Goal: Task Accomplishment & Management: Complete application form

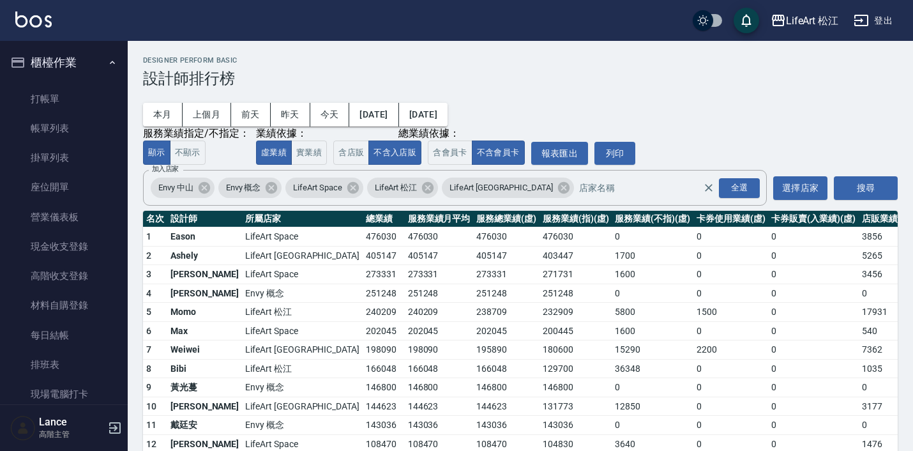
scroll to position [897, 0]
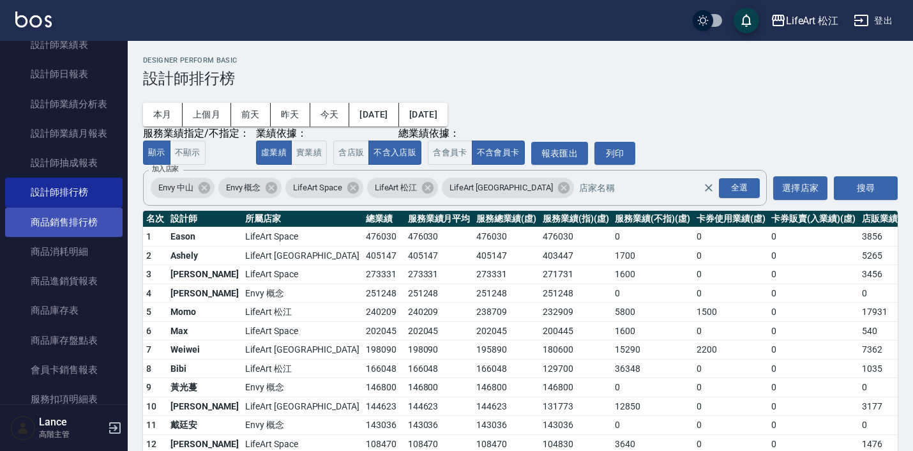
click at [72, 211] on link "商品銷售排行榜" at bounding box center [63, 221] width 117 height 29
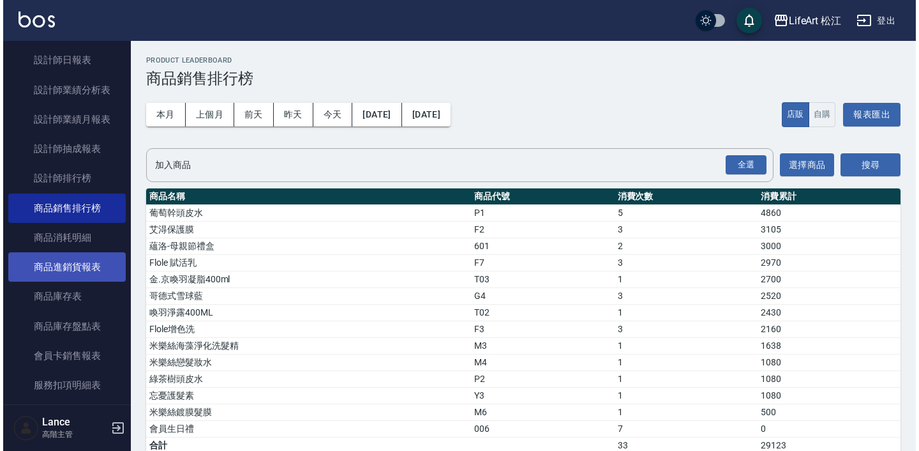
scroll to position [912, 0]
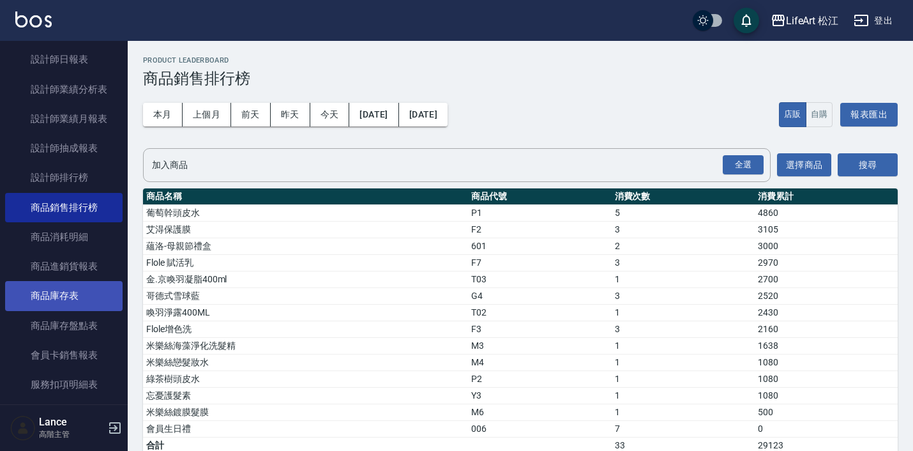
click at [84, 295] on link "商品庫存表" at bounding box center [63, 295] width 117 height 29
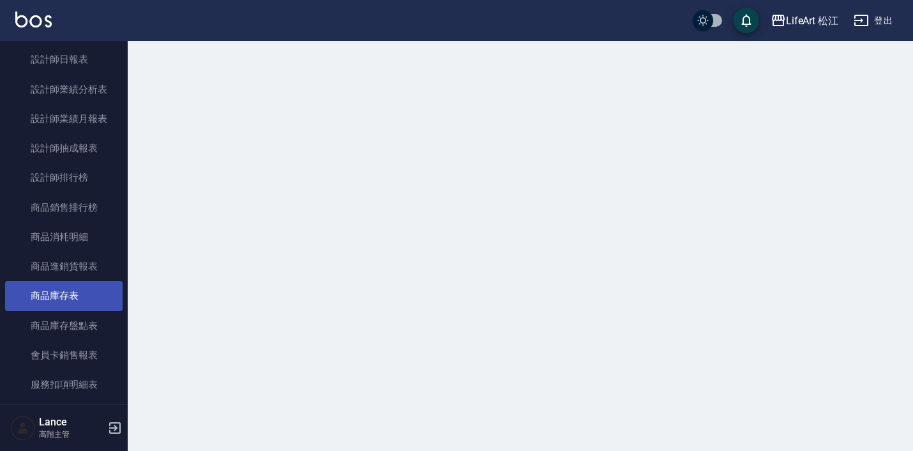
click at [84, 295] on link "商品庫存表" at bounding box center [63, 295] width 117 height 29
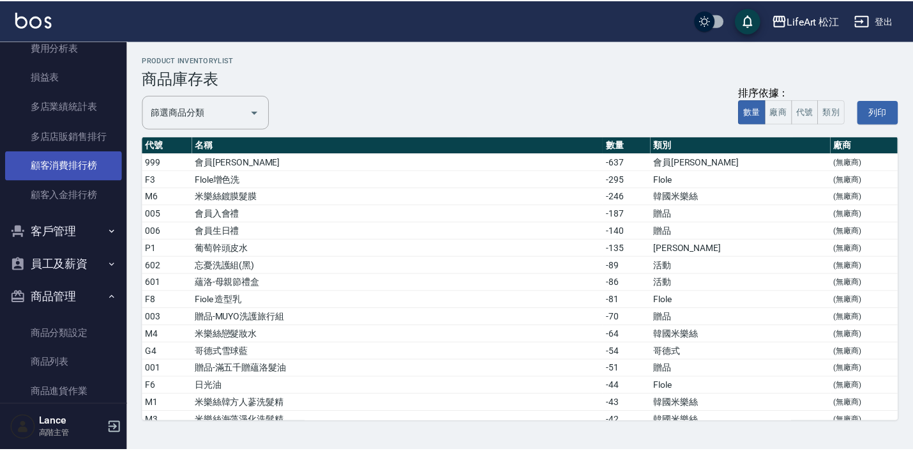
scroll to position [1575, 0]
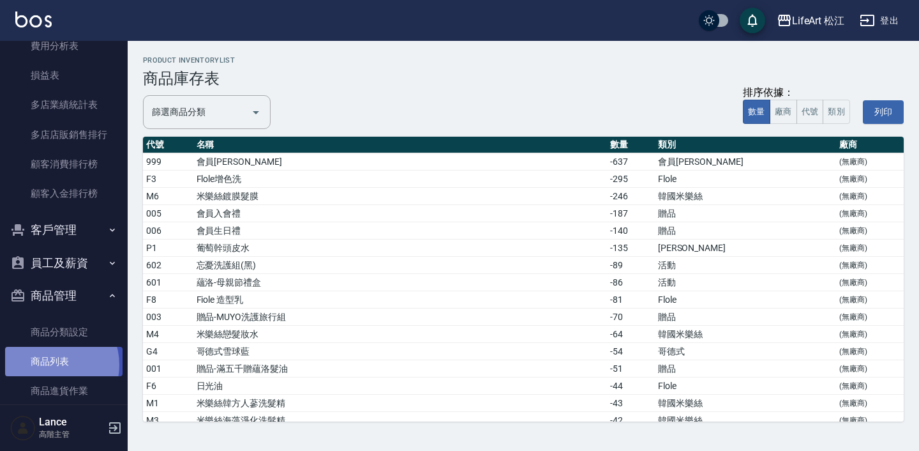
click at [50, 354] on link "商品列表" at bounding box center [63, 361] width 117 height 29
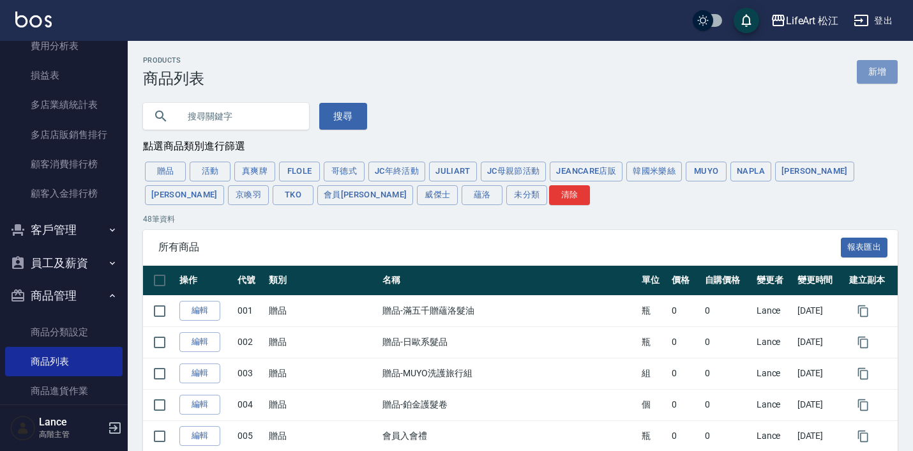
click at [878, 74] on link "新增" at bounding box center [876, 72] width 41 height 24
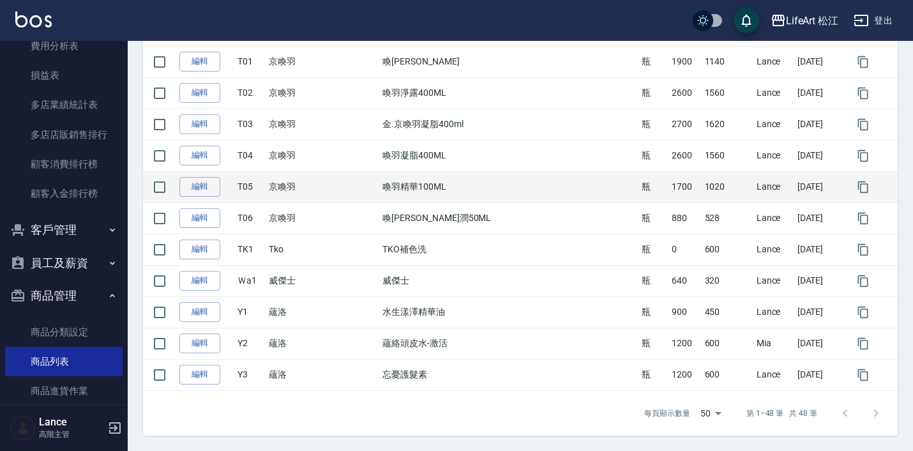
scroll to position [1406, 0]
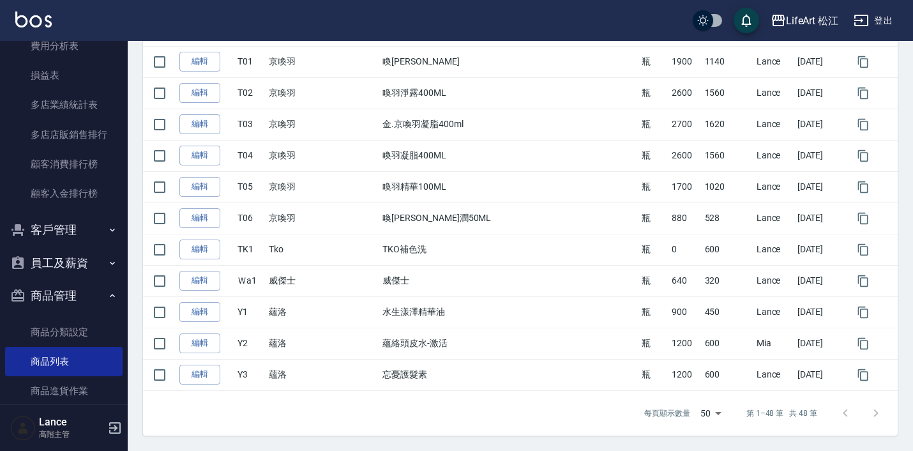
click at [878, 409] on div at bounding box center [860, 413] width 61 height 31
click at [872, 414] on div at bounding box center [860, 413] width 61 height 31
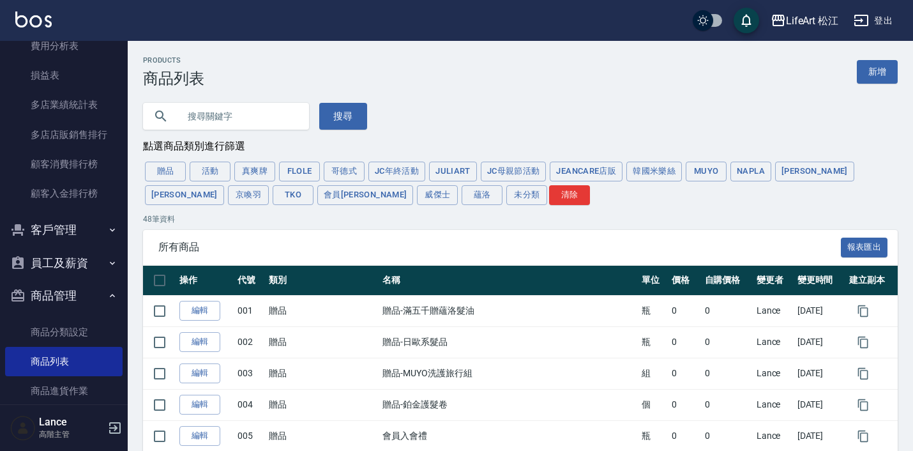
scroll to position [0, 0]
click at [885, 77] on link "新增" at bounding box center [876, 72] width 41 height 24
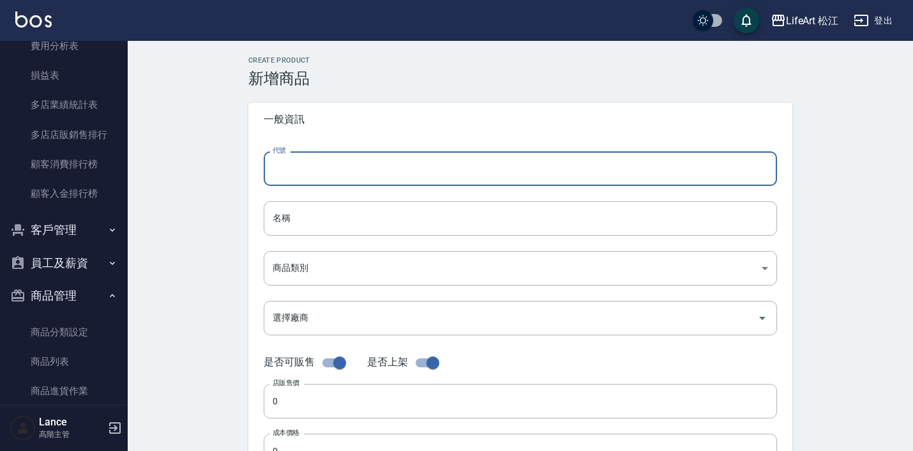
click at [474, 173] on input "代號" at bounding box center [520, 168] width 513 height 34
type input "ㄗ"
type input "y"
type input "Y4"
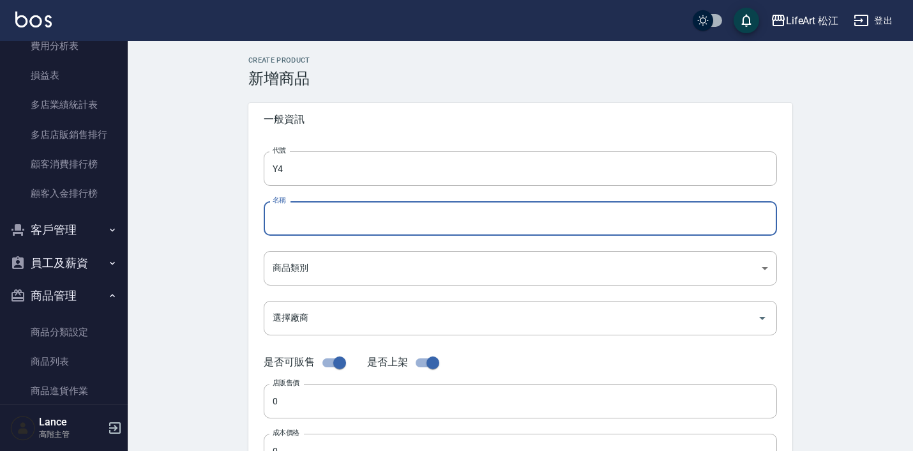
click at [458, 225] on input "名稱" at bounding box center [520, 218] width 513 height 34
type input "g"
type input "[PERSON_NAME]"
type input "富"
type input "活"
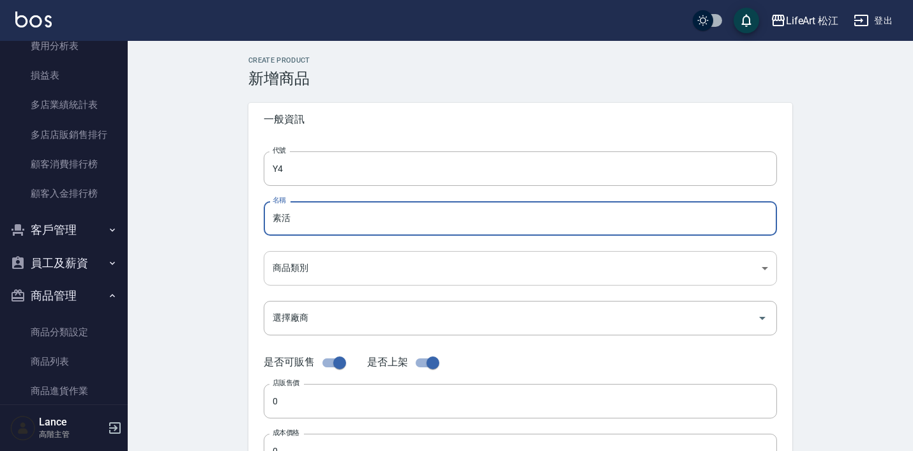
type input "素"
type input "[PERSON_NAME]"
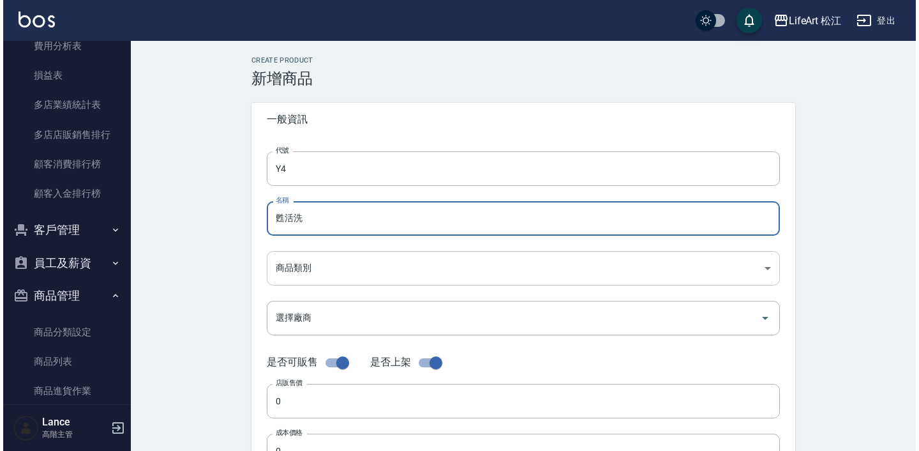
scroll to position [65, 0]
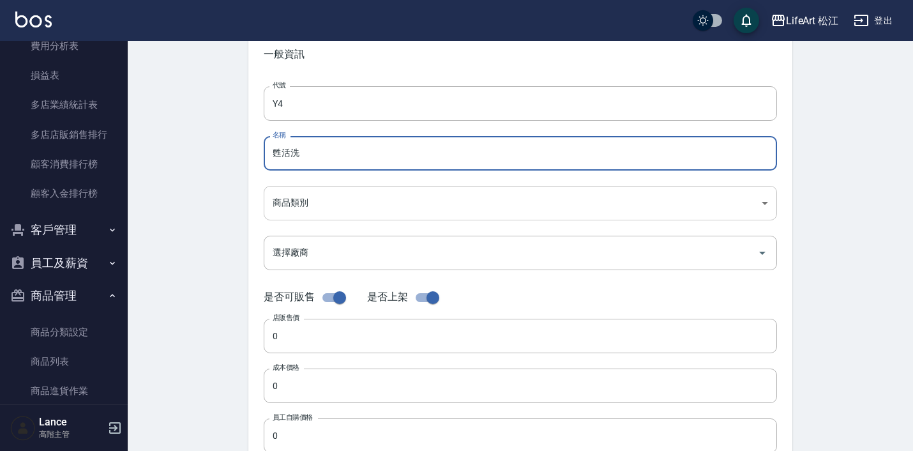
type input "甦活洗"
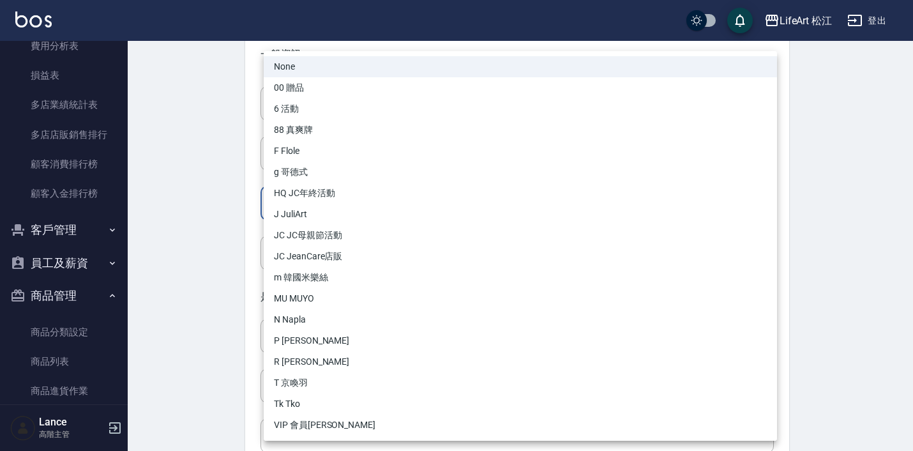
click at [401, 207] on body "LifeArt 松江 登出 櫃檯作業 打帳單 帳單列表 掛單列表 座位開單 營業儀表板 現金收支登錄 高階收支登錄 材料自購登錄 每日結帳 排班表 現場電腦打…" at bounding box center [456, 375] width 913 height 881
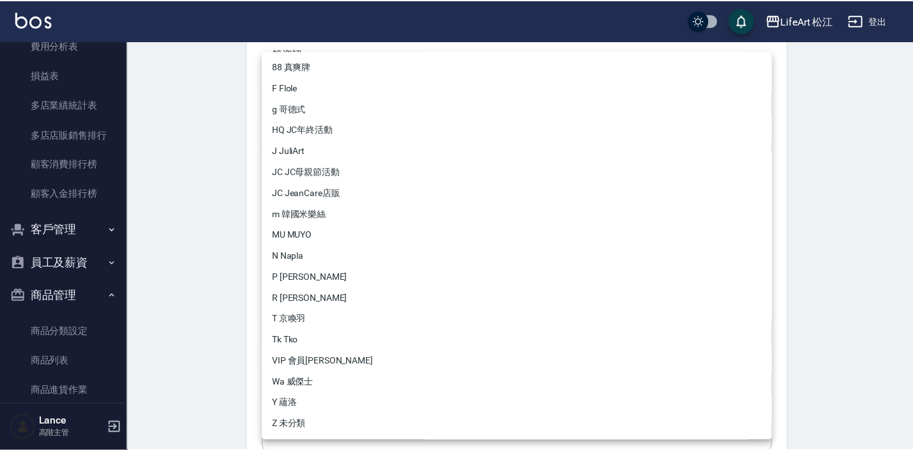
scroll to position [63, 0]
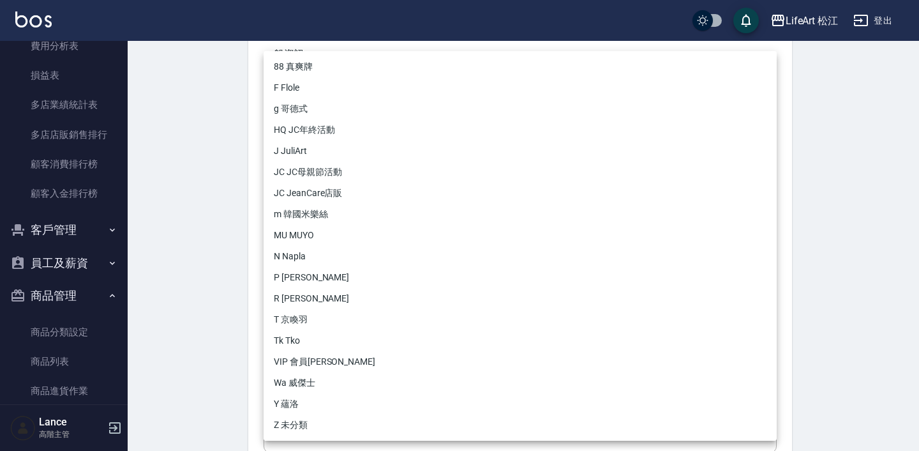
click at [382, 407] on li "Y 蘊洛" at bounding box center [520, 403] width 513 height 21
type input "52b868ce-8744-44bd-a3e9-7eea119139f9"
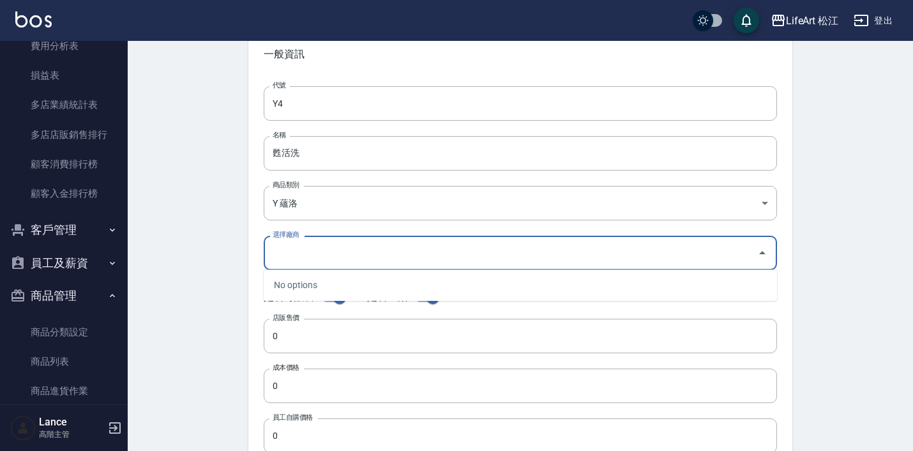
click at [491, 253] on input "選擇廠商" at bounding box center [510, 252] width 482 height 22
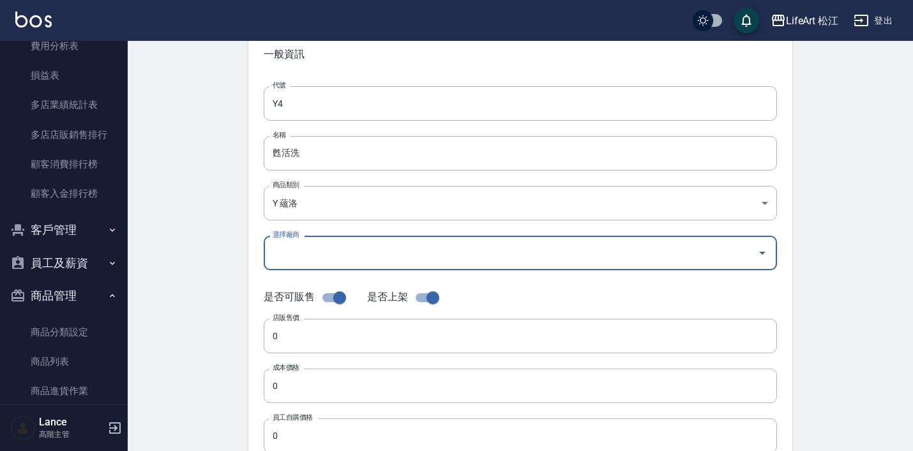
click at [491, 251] on input "選擇廠商" at bounding box center [510, 252] width 482 height 22
click at [756, 252] on icon "Open" at bounding box center [761, 252] width 15 height 15
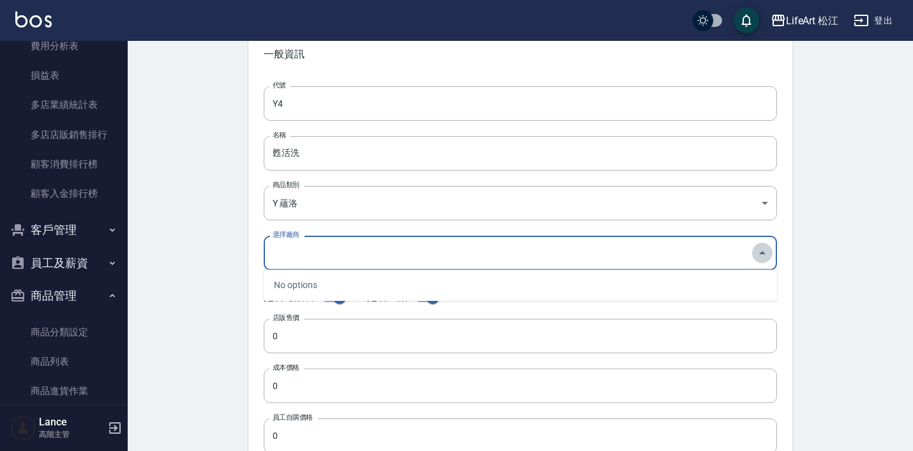
click at [756, 252] on icon "Close" at bounding box center [761, 252] width 15 height 15
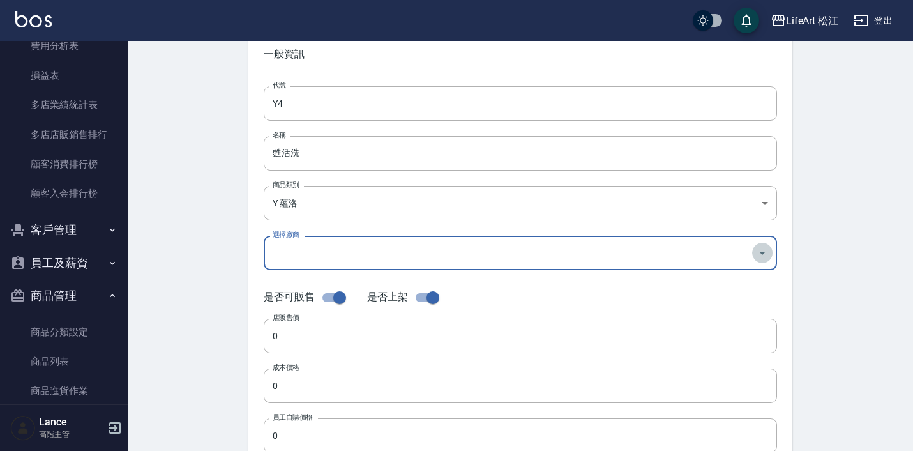
click at [762, 255] on icon "Open" at bounding box center [761, 252] width 15 height 15
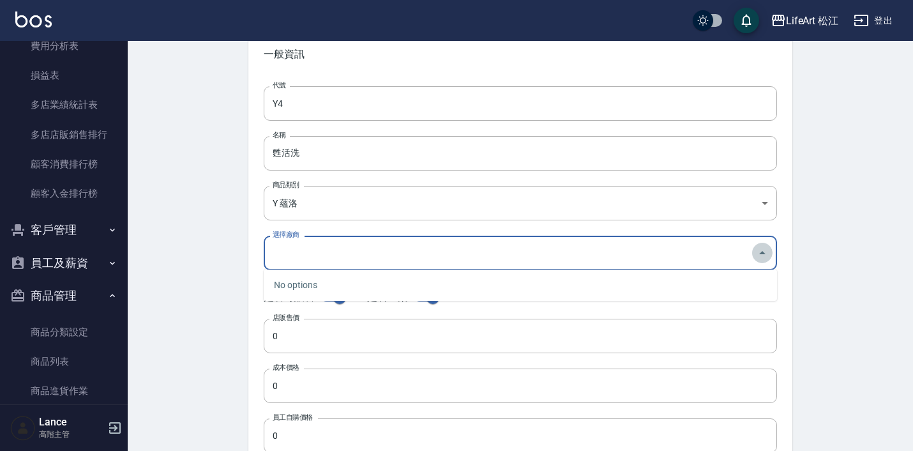
click at [762, 255] on icon "Close" at bounding box center [761, 252] width 15 height 15
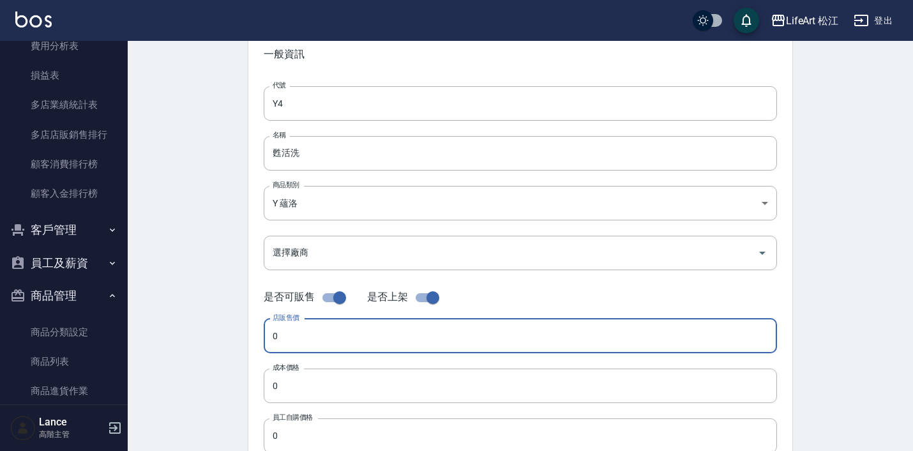
click at [594, 343] on input "0" at bounding box center [520, 335] width 513 height 34
type input "012"
type input "1200"
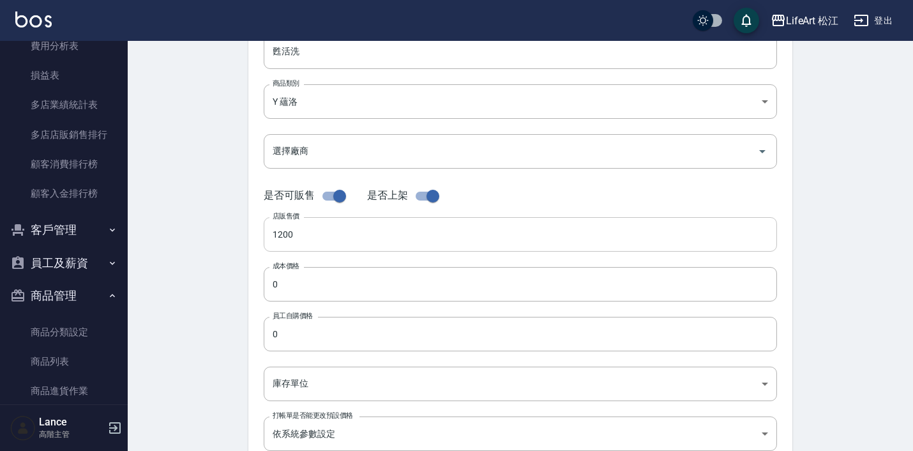
scroll to position [187, 0]
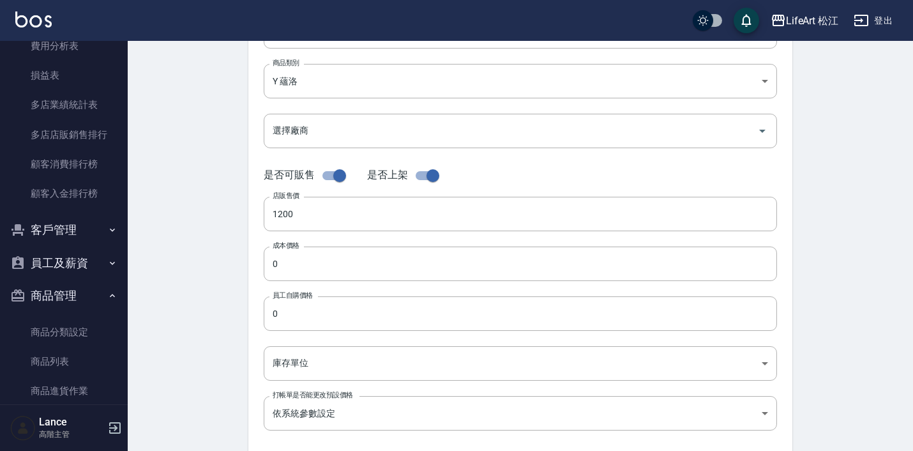
click at [453, 284] on div "代號 Y4 代號 名稱 甦活洗 名稱 商品類別 Y 蘊洛 52b868ce-8744-44bd-a3e9-7eea119139f9 商品類別 選擇廠商 選…" at bounding box center [520, 205] width 544 height 512
click at [448, 252] on input "0" at bounding box center [520, 263] width 513 height 34
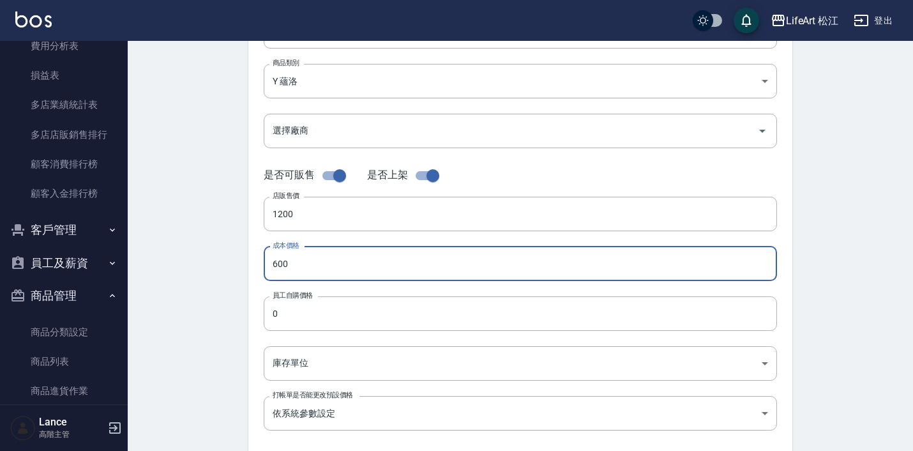
type input "600"
click at [405, 337] on div "代號 Y4 代號 名稱 甦活洗 名稱 商品類別 Y 蘊洛 52b868ce-8744-44bd-a3e9-7eea119139f9 商品類別 選擇廠商 選…" at bounding box center [520, 205] width 544 height 512
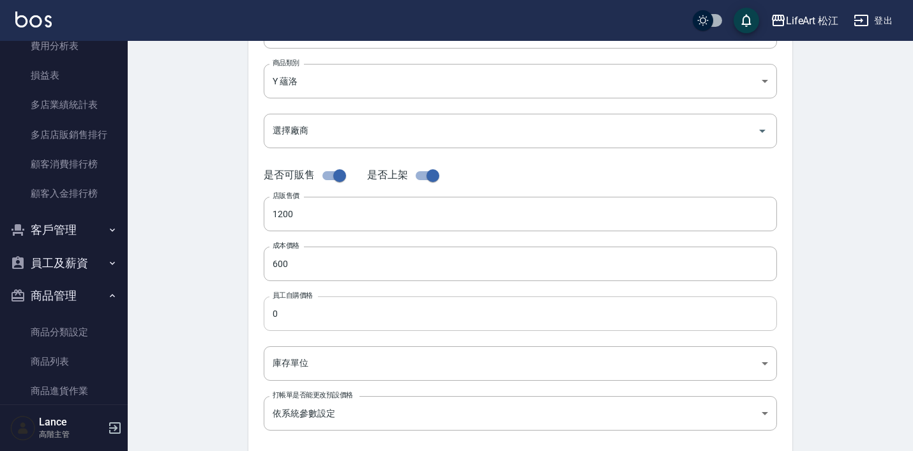
drag, startPoint x: 398, startPoint y: 315, endPoint x: 407, endPoint y: 305, distance: 12.7
click at [398, 315] on input "0" at bounding box center [520, 313] width 513 height 34
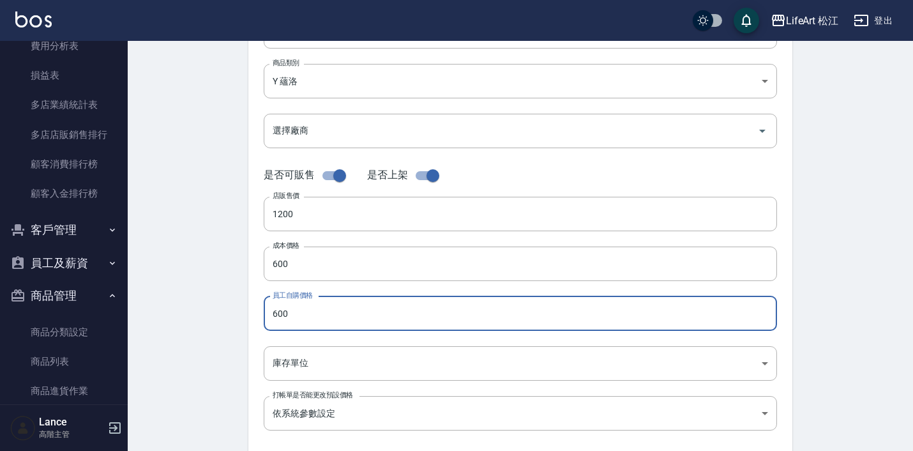
type input "600"
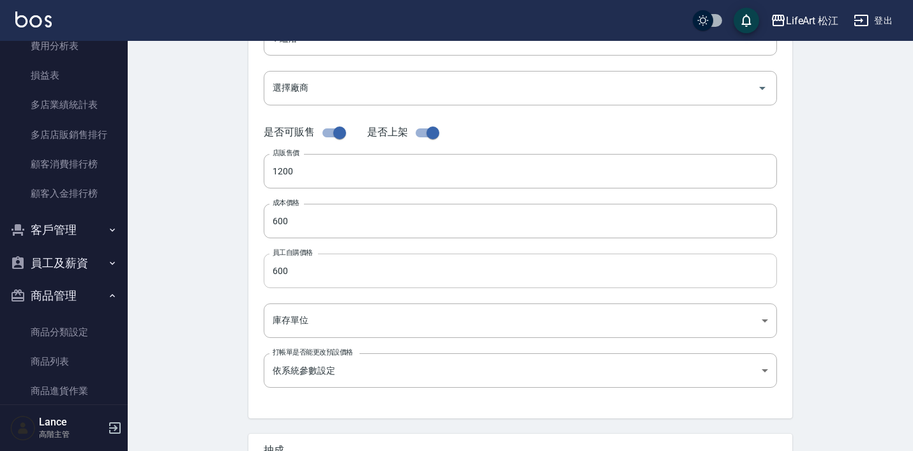
scroll to position [255, 0]
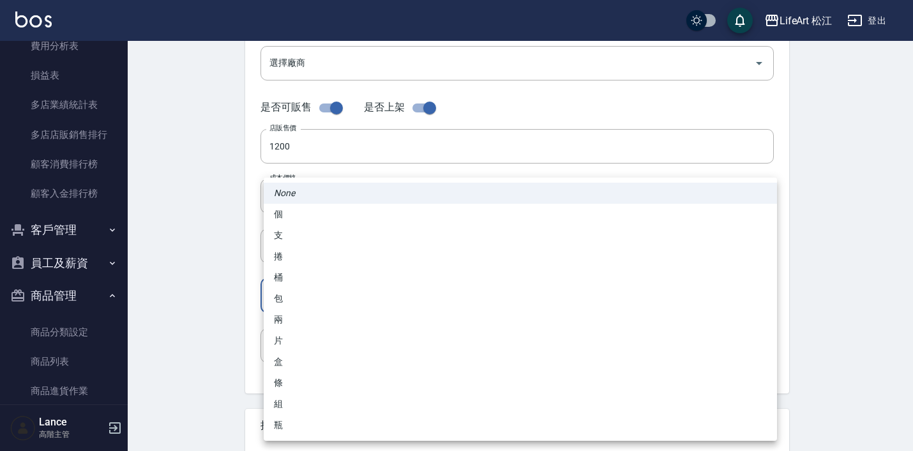
click at [377, 294] on body "LifeArt 松江 登出 櫃檯作業 打帳單 帳單列表 掛單列表 座位開單 營業儀表板 現金收支登錄 高階收支登錄 材料自購登錄 每日結帳 排班表 現場電腦打…" at bounding box center [456, 185] width 913 height 881
click at [361, 425] on li "瓶" at bounding box center [520, 424] width 513 height 21
type input "瓶"
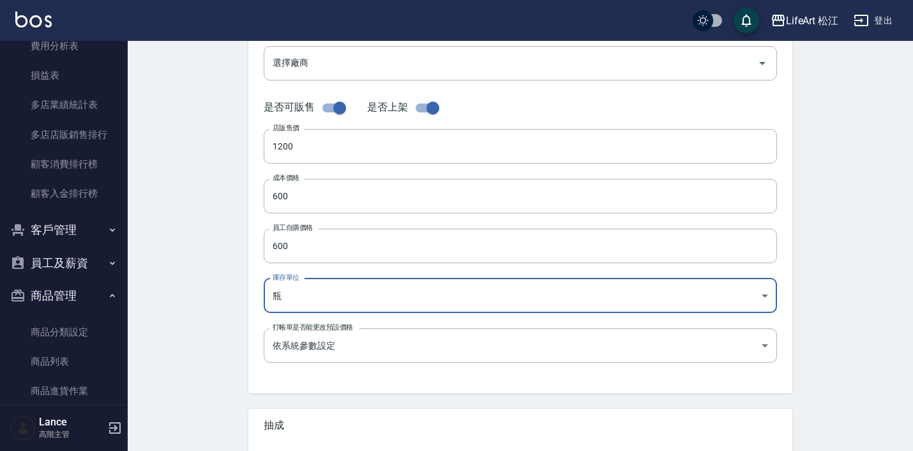
scroll to position [311, 0]
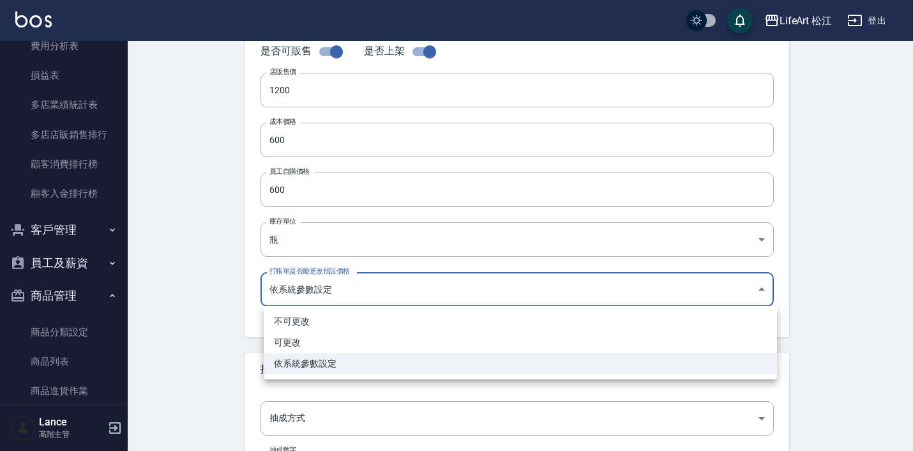
click at [449, 290] on body "LifeArt 松江 登出 櫃檯作業 打帳單 帳單列表 掛單列表 座位開單 營業儀表板 現金收支登錄 高階收支登錄 材料自購登錄 每日結帳 排班表 現場電腦打…" at bounding box center [456, 129] width 913 height 881
click at [424, 341] on li "可更改" at bounding box center [520, 342] width 513 height 21
type input "FALSE"
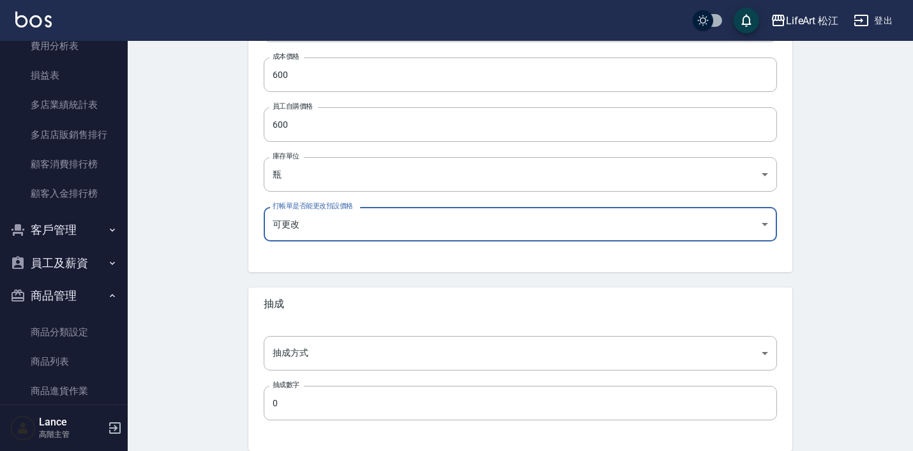
scroll to position [377, 0]
click at [421, 352] on body "LifeArt 松江 登出 櫃檯作業 打帳單 帳單列表 掛單列表 座位開單 營業儀表板 現金收支登錄 高階收支登錄 材料自購登錄 每日結帳 排班表 現場電腦打…" at bounding box center [459, 63] width 919 height 881
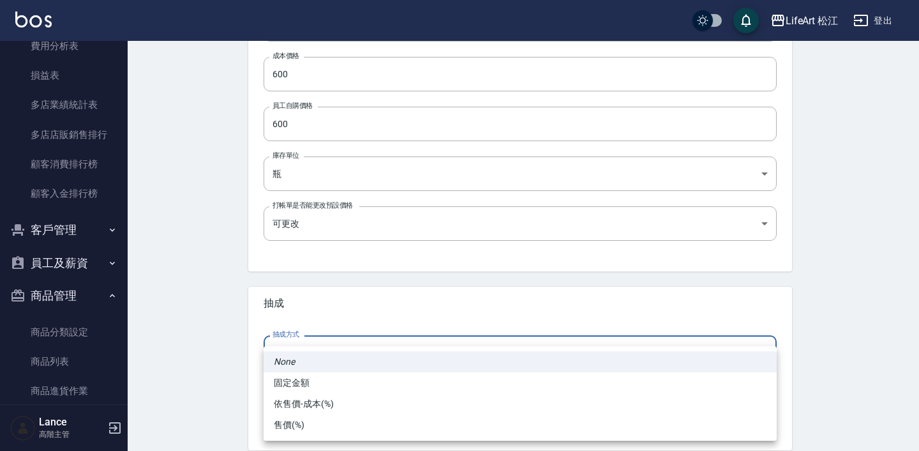
click at [410, 399] on li "依售價-成本(%)" at bounding box center [520, 403] width 513 height 21
type input "byCost"
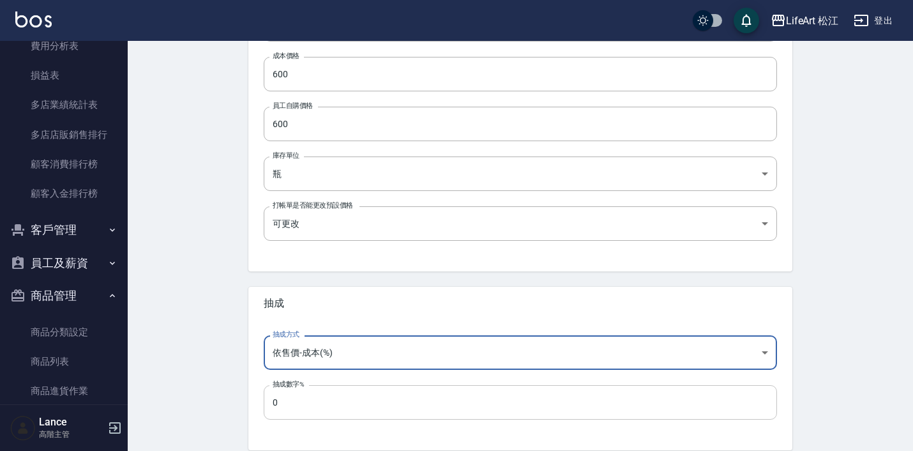
click at [401, 400] on input "0" at bounding box center [520, 402] width 513 height 34
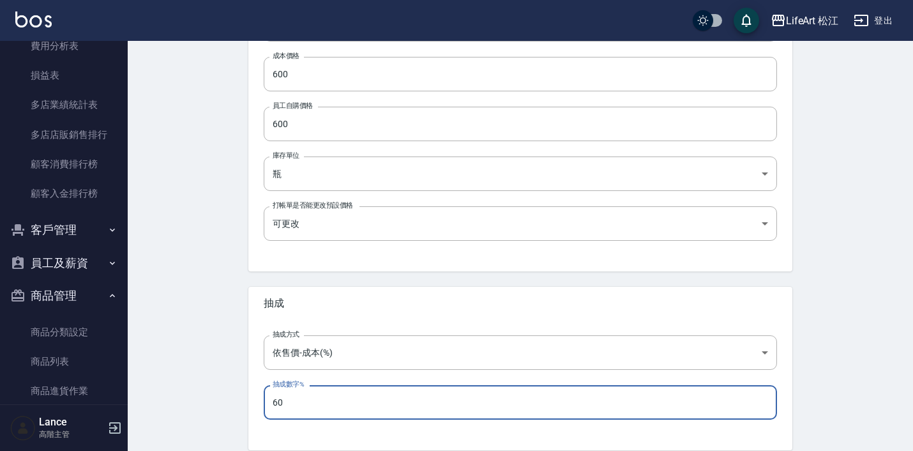
type input "60"
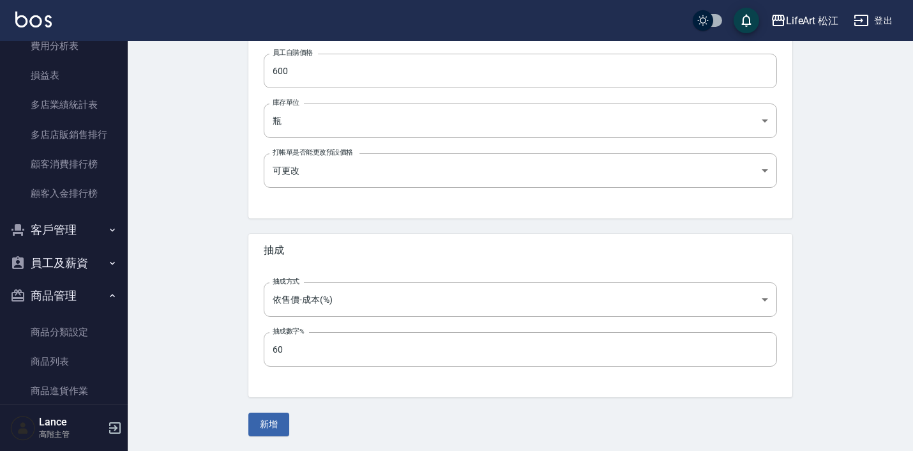
scroll to position [429, 0]
click at [272, 428] on button "新增" at bounding box center [268, 425] width 41 height 24
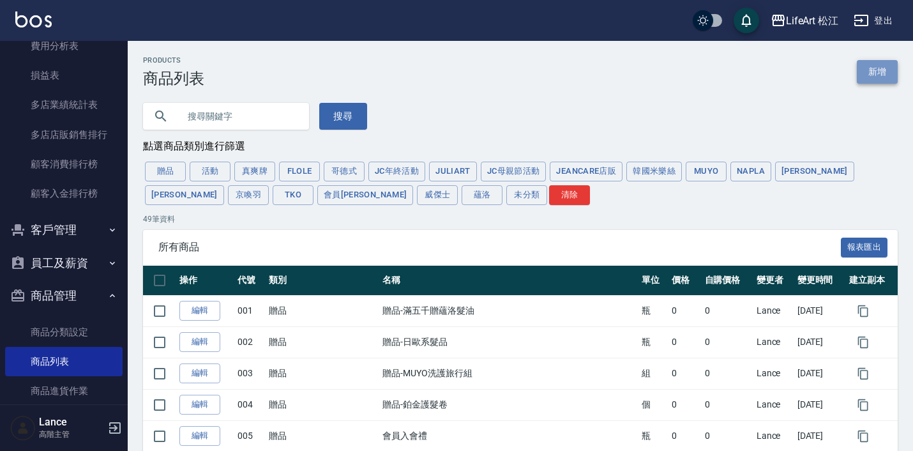
click at [876, 71] on link "新增" at bounding box center [876, 72] width 41 height 24
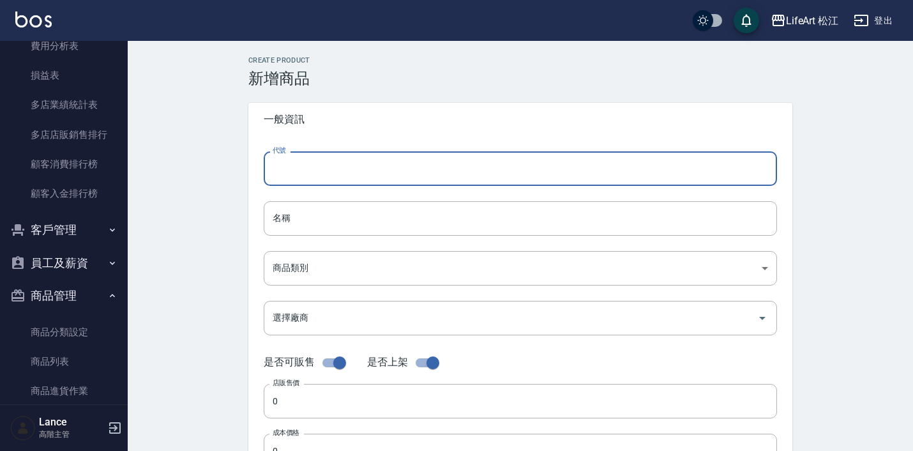
click at [408, 161] on input "代號" at bounding box center [520, 168] width 513 height 34
type input "Y5"
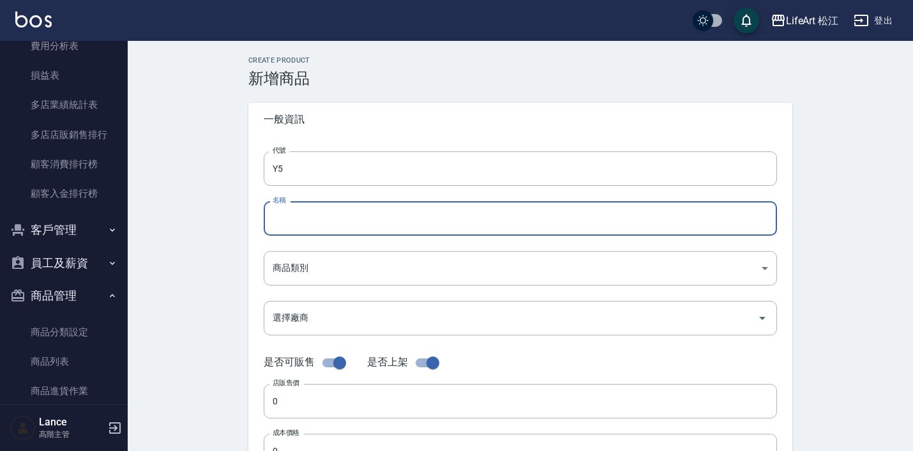
click at [380, 213] on input "名稱" at bounding box center [520, 218] width 513 height 34
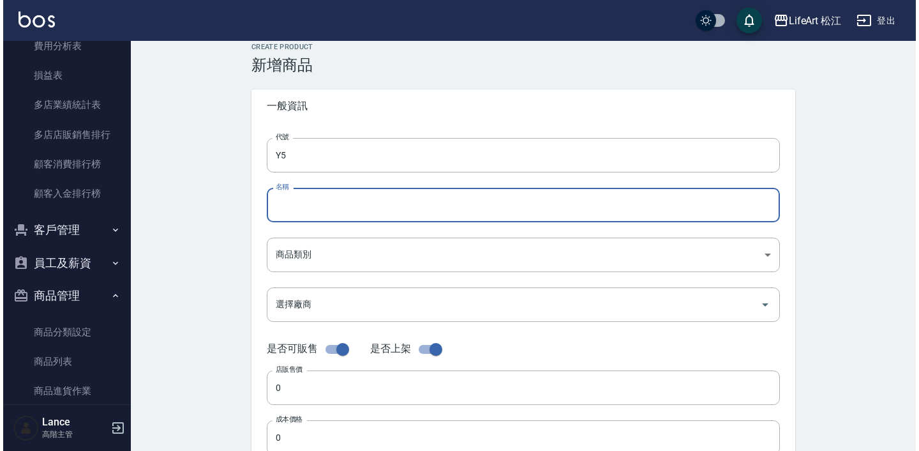
scroll to position [19, 0]
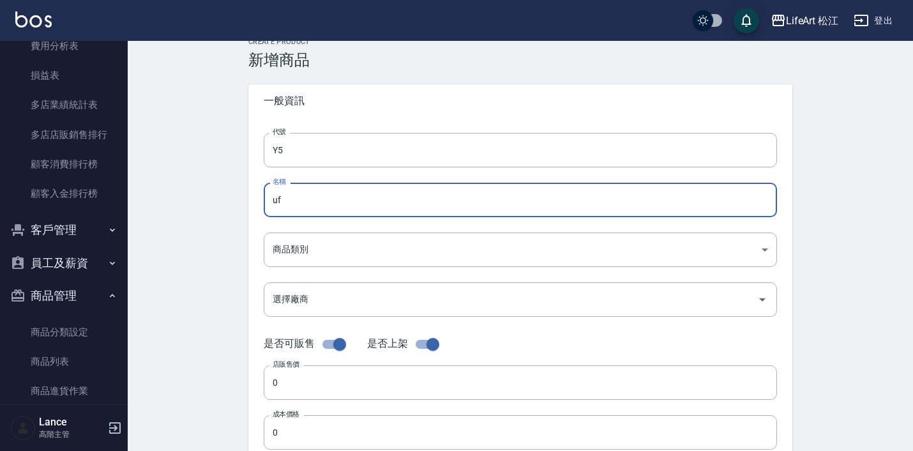
type input "u"
type input "青春蘊髮露"
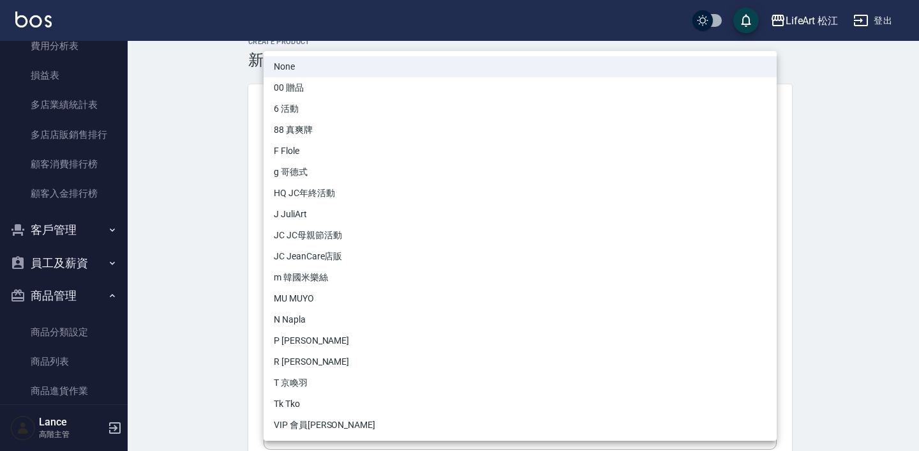
click at [379, 253] on body "LifeArt 松江 登出 櫃檯作業 打帳單 帳單列表 掛單列表 座位開單 營業儀表板 現金收支登錄 高階收支登錄 材料自購登錄 每日結帳 排班表 現場電腦打…" at bounding box center [459, 421] width 919 height 881
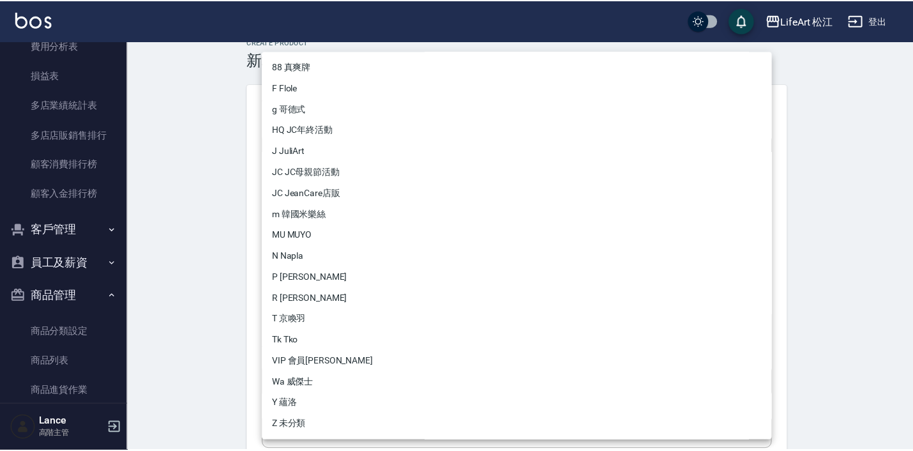
scroll to position [63, 0]
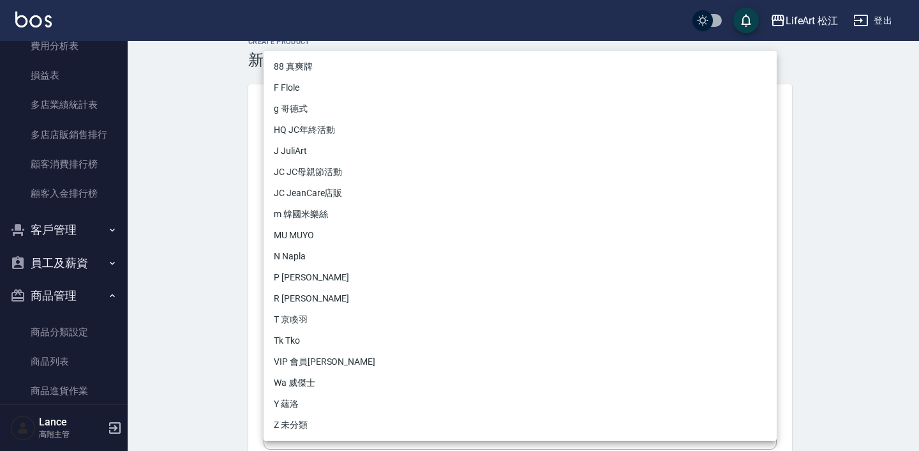
click at [356, 405] on li "Y 蘊洛" at bounding box center [520, 403] width 513 height 21
type input "52b868ce-8744-44bd-a3e9-7eea119139f9"
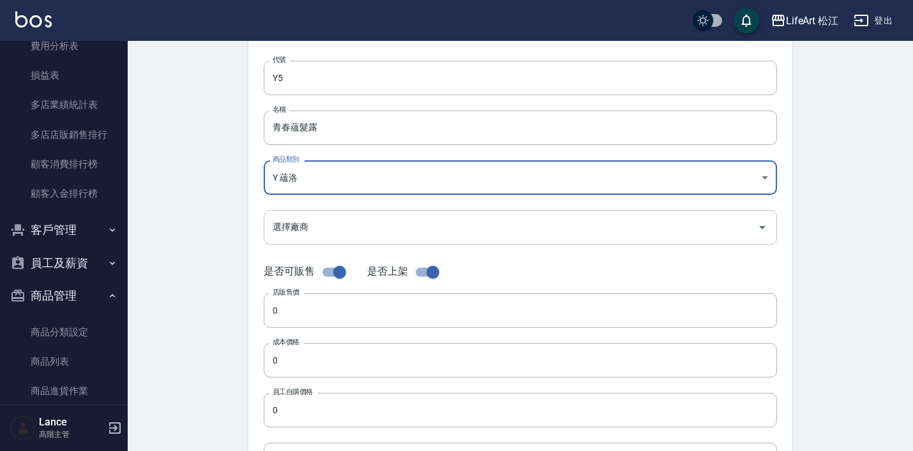
scroll to position [93, 0]
click at [400, 314] on input "0" at bounding box center [520, 308] width 513 height 34
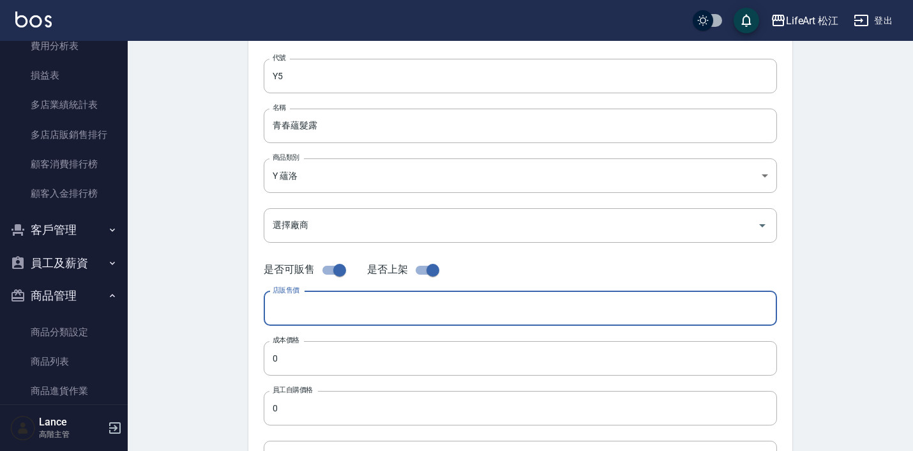
type input "0"
type input "1200"
click at [373, 365] on input "0" at bounding box center [520, 358] width 513 height 34
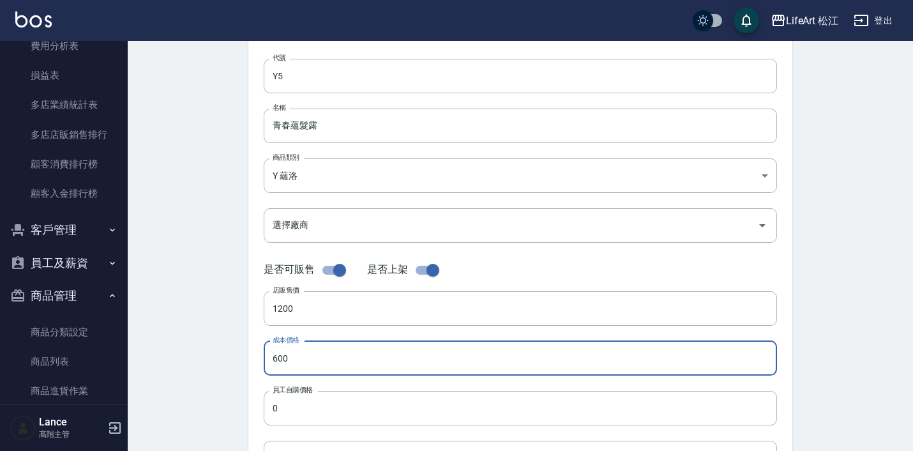
type input "600"
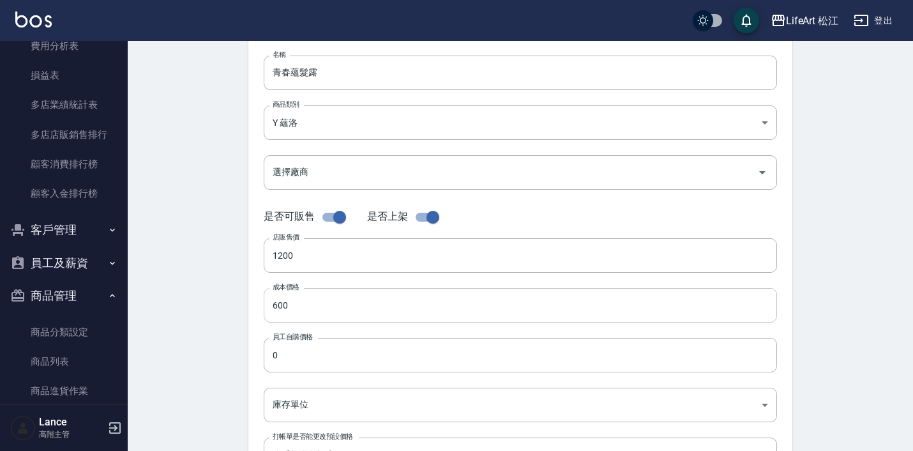
scroll to position [172, 0]
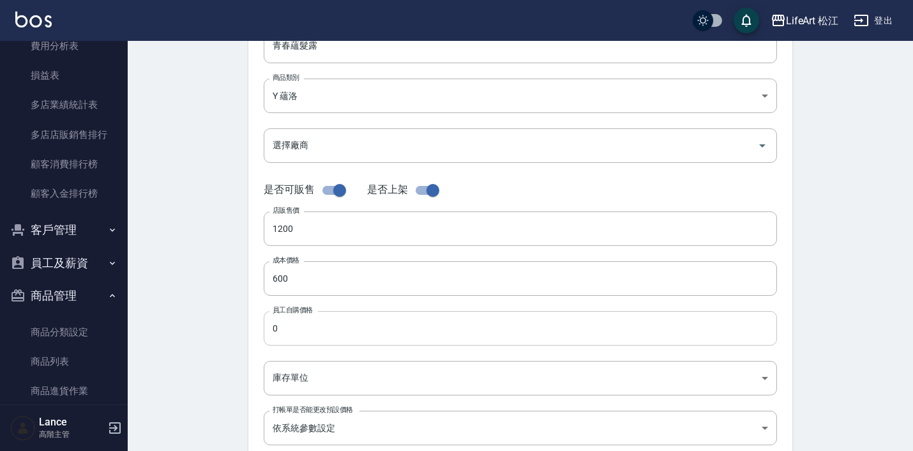
click at [345, 336] on input "0" at bounding box center [520, 328] width 513 height 34
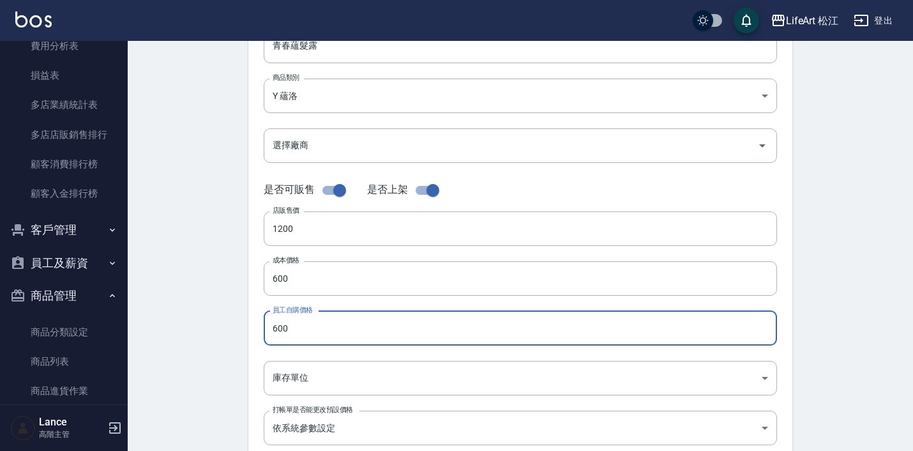
type input "600"
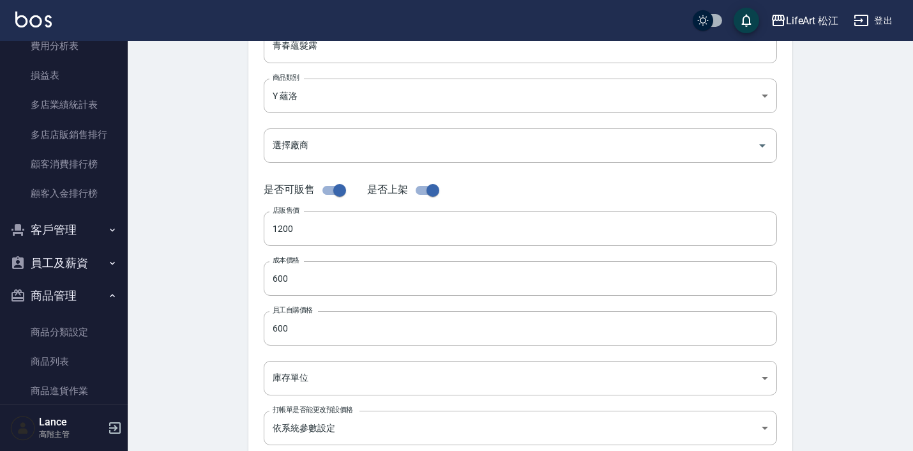
scroll to position [229, 0]
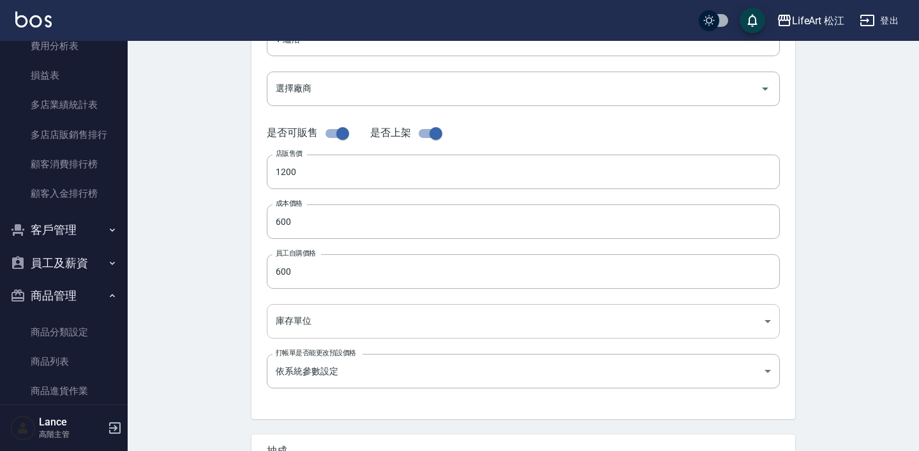
click at [398, 308] on body "LifeArt 松江 登出 櫃檯作業 打帳單 帳單列表 掛單列表 座位開單 營業儀表板 現金收支登錄 高階收支登錄 材料自購登錄 每日結帳 排班表 現場電腦打…" at bounding box center [459, 211] width 919 height 881
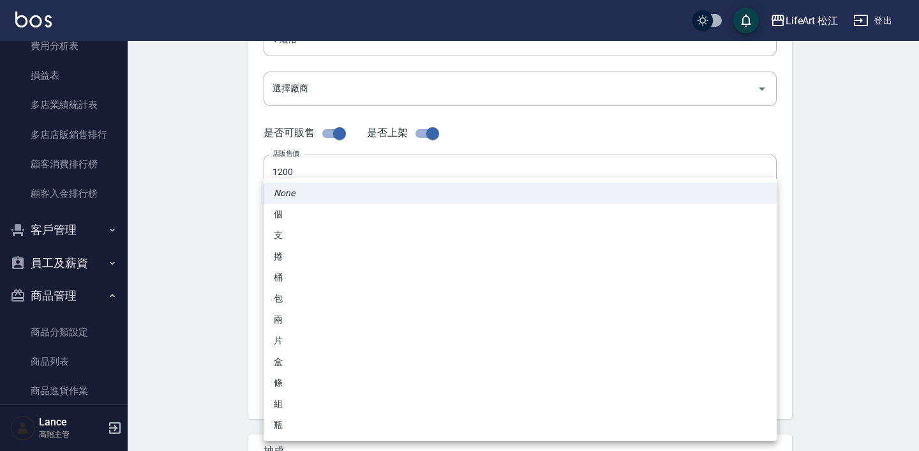
click at [364, 428] on li "瓶" at bounding box center [520, 424] width 513 height 21
type input "瓶"
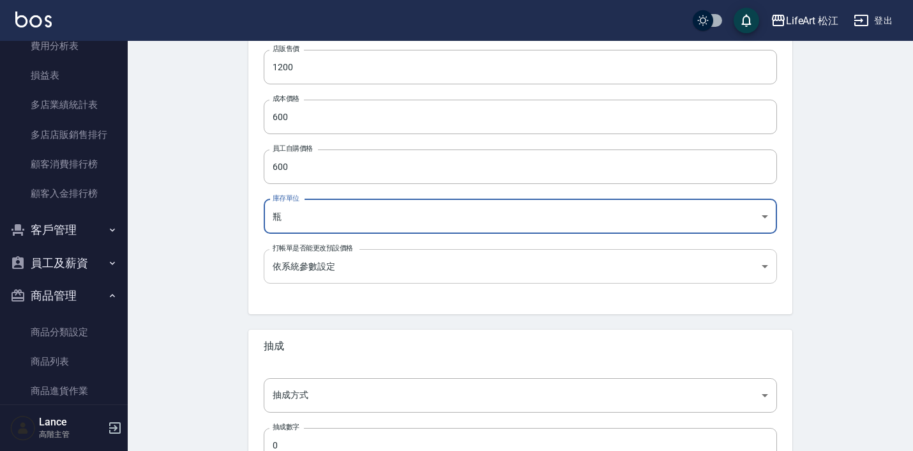
scroll to position [334, 0]
click at [463, 283] on div "代號 Y5 代號 名稱 青春蘊髮露 名稱 商品類別 Y 蘊洛 52b868ce-8744-44bd-a3e9-7eea119139f9 商品類別 選擇廠商…" at bounding box center [520, 58] width 544 height 512
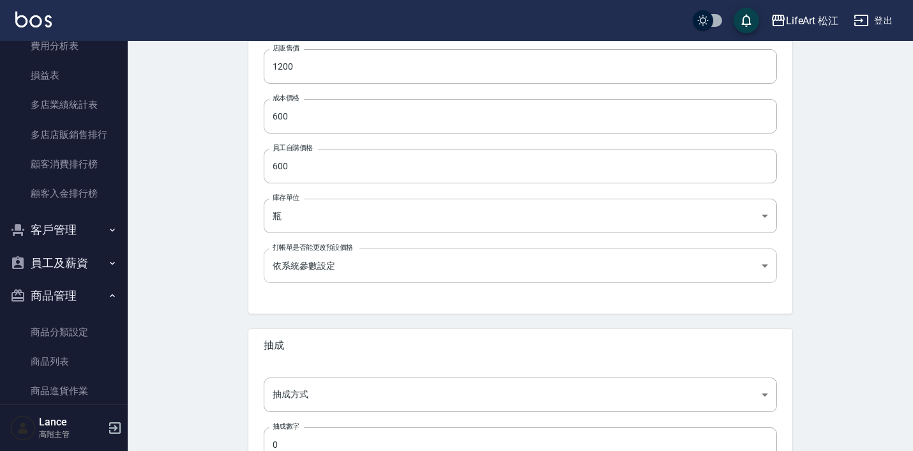
click at [459, 271] on body "LifeArt 松江 登出 櫃檯作業 打帳單 帳單列表 掛單列表 座位開單 營業儀表板 現金收支登錄 高階收支登錄 材料自購登錄 每日結帳 排班表 現場電腦打…" at bounding box center [456, 106] width 913 height 881
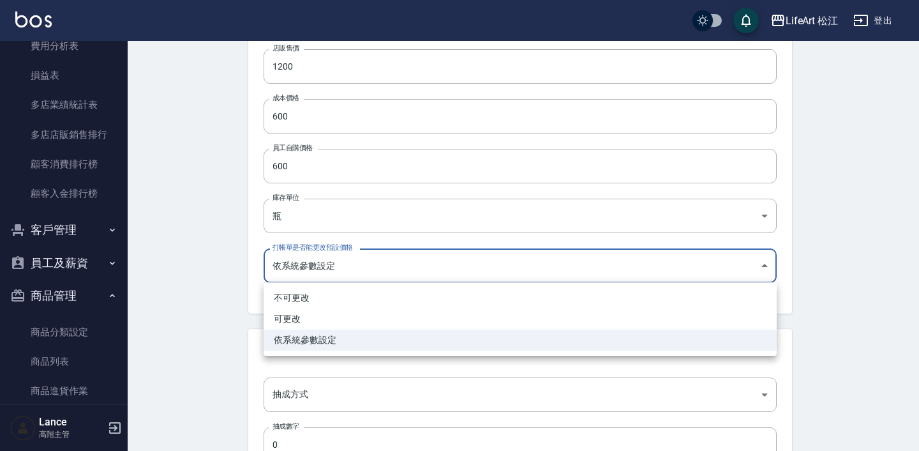
click at [438, 332] on li "依系統參數設定" at bounding box center [520, 339] width 513 height 21
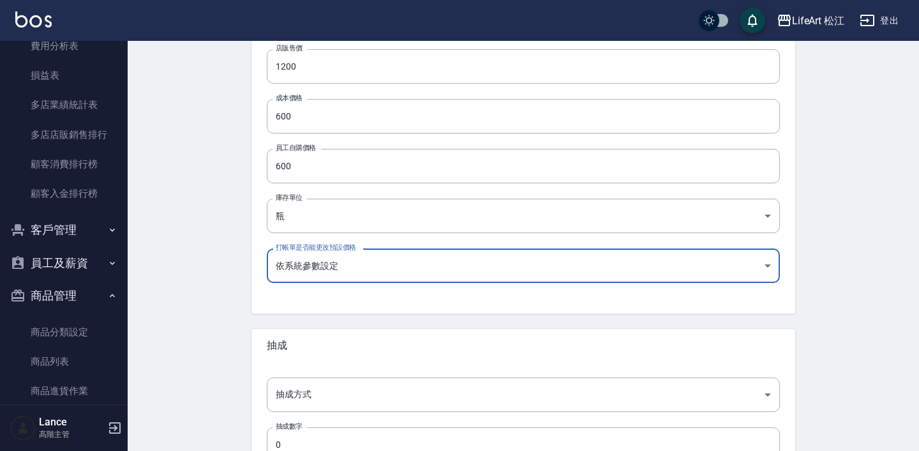
click at [441, 273] on body "LifeArt 松江 登出 櫃檯作業 打帳單 帳單列表 掛單列表 座位開單 營業儀表板 現金收支登錄 高階收支登錄 材料自購登錄 每日結帳 排班表 現場電腦打…" at bounding box center [459, 106] width 919 height 881
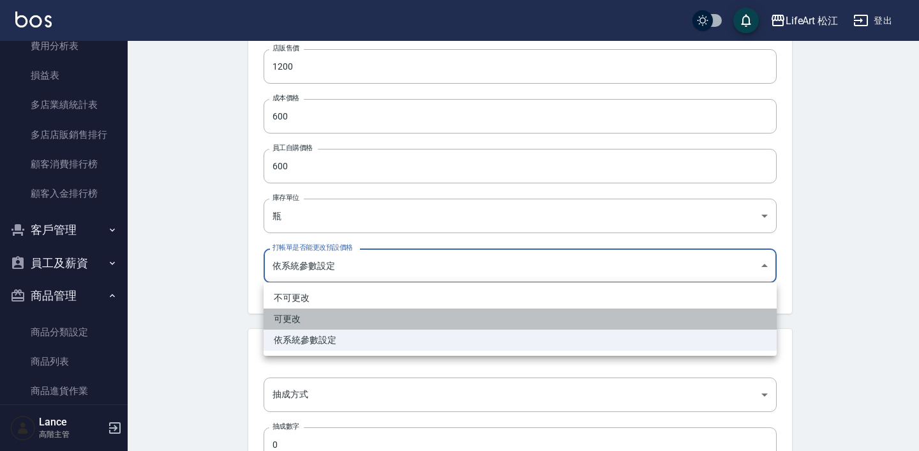
click at [421, 321] on li "可更改" at bounding box center [520, 318] width 513 height 21
type input "FALSE"
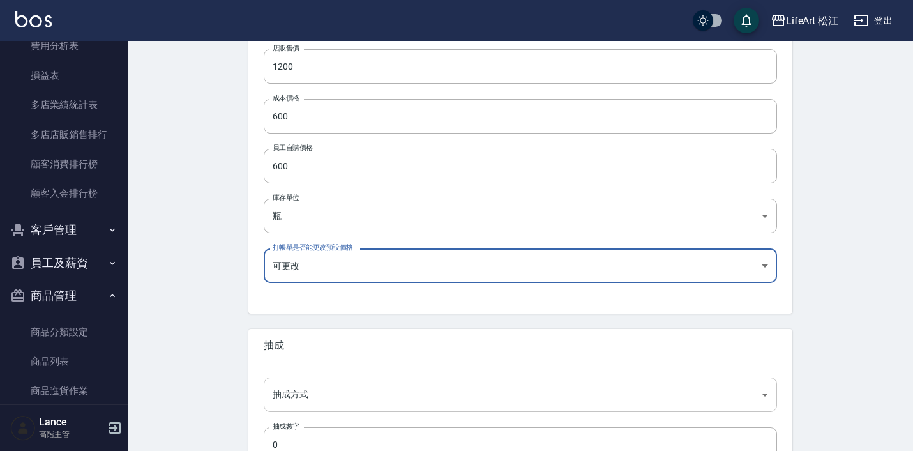
click at [393, 402] on body "LifeArt 松江 登出 櫃檯作業 打帳單 帳單列表 掛單列表 座位開單 營業儀表板 現金收支登錄 高階收支登錄 材料自購登錄 每日結帳 排班表 現場電腦打…" at bounding box center [456, 106] width 913 height 881
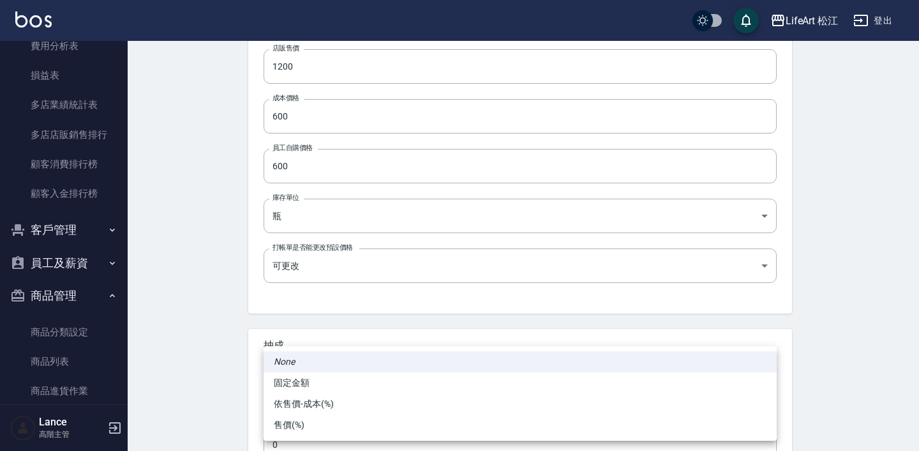
click at [396, 408] on li "依售價-成本(%)" at bounding box center [520, 403] width 513 height 21
type input "byCost"
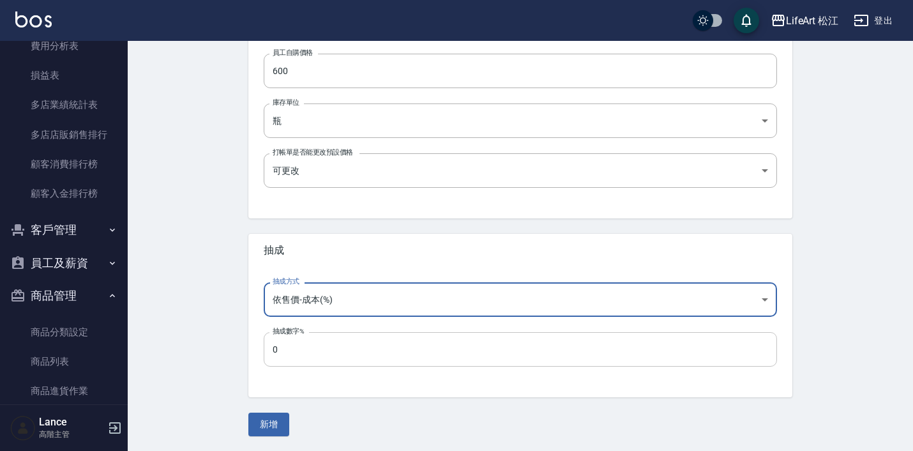
scroll to position [429, 0]
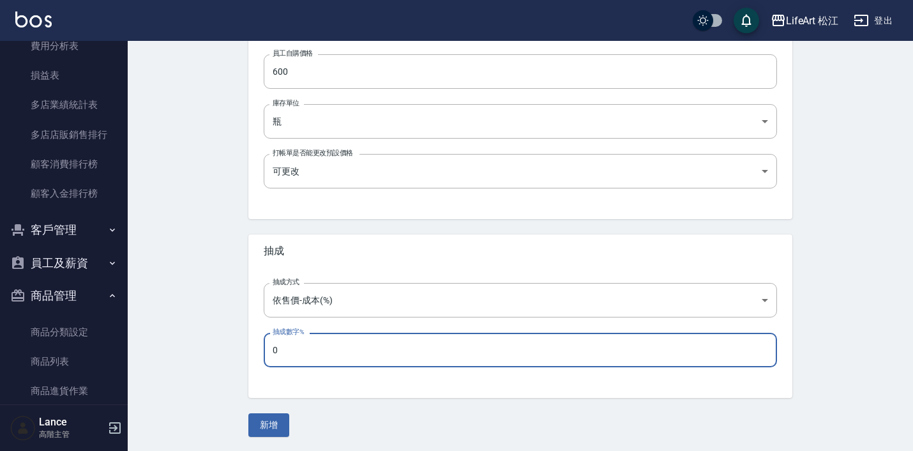
click at [369, 357] on input "0" at bounding box center [520, 350] width 513 height 34
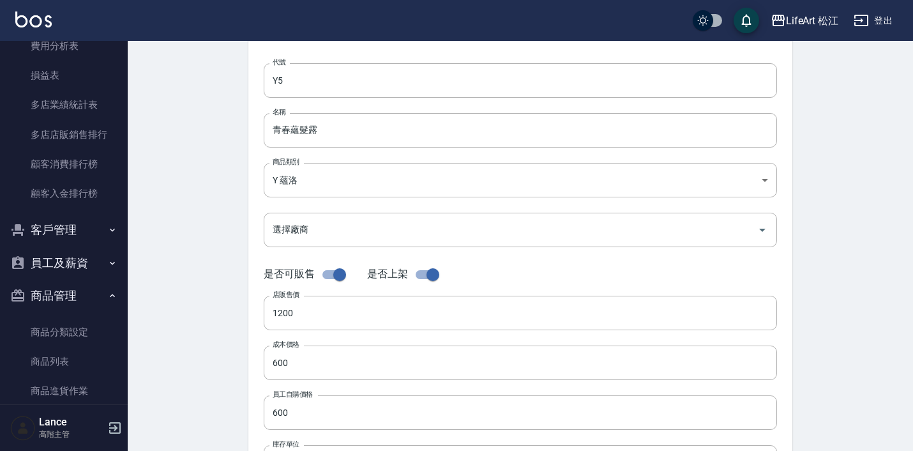
scroll to position [64, 0]
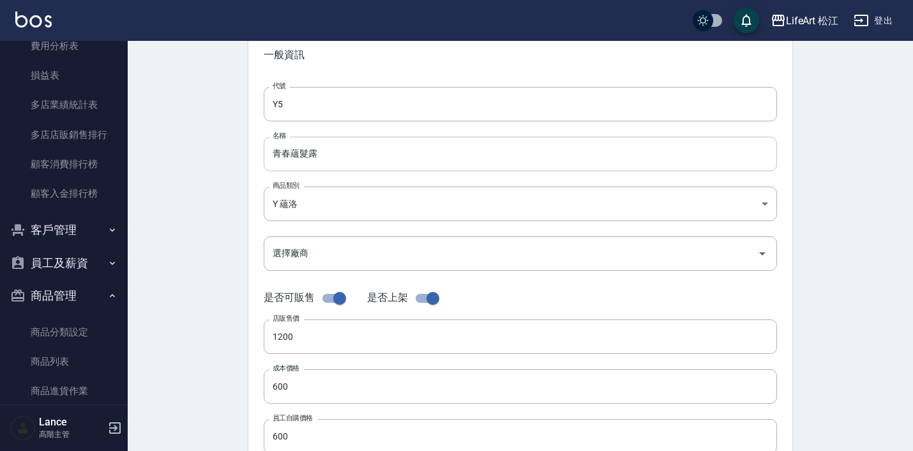
type input "60"
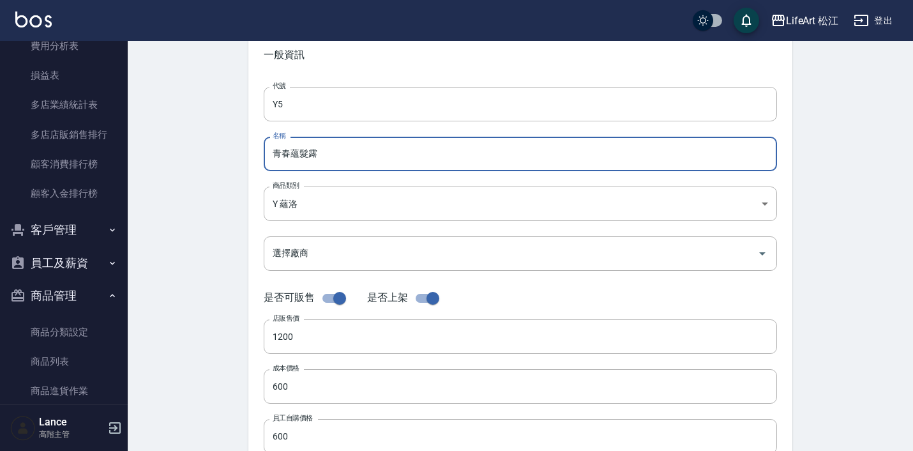
drag, startPoint x: 328, startPoint y: 155, endPoint x: 243, endPoint y: 153, distance: 84.9
click at [243, 153] on div "Create Product 新增商品 一般資訊 代號 Y5 代號 名稱 青春蘊髮露 名稱 商品類別 Y 蘊洛 52b868ce-8744-44bd-a3…" at bounding box center [520, 396] width 574 height 809
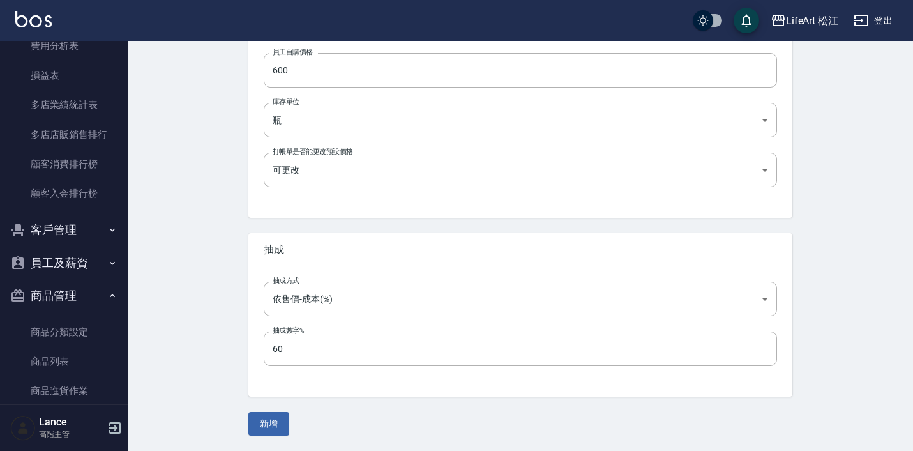
scroll to position [429, 0]
click at [282, 423] on button "新增" at bounding box center [268, 425] width 41 height 24
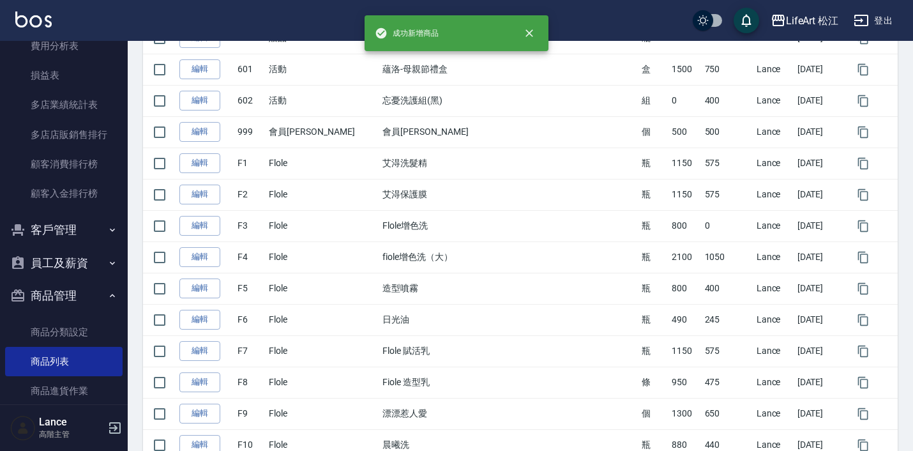
click at [265, 22] on td "005" at bounding box center [249, 6] width 31 height 31
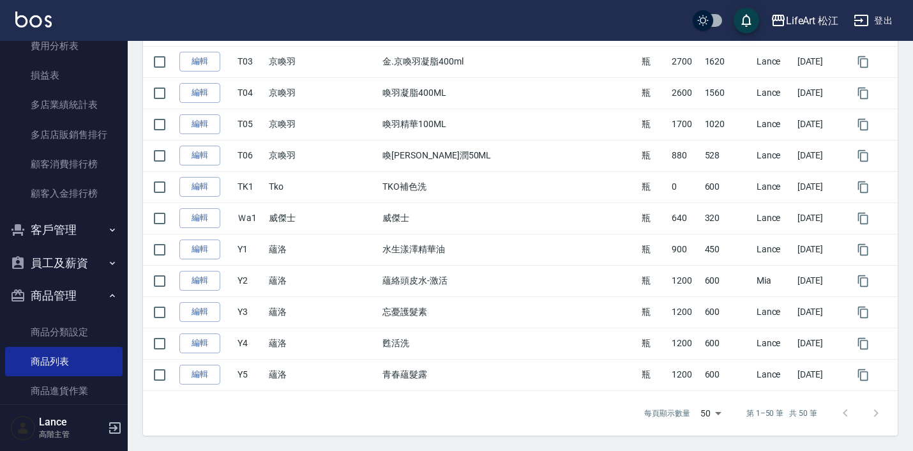
scroll to position [1469, 0]
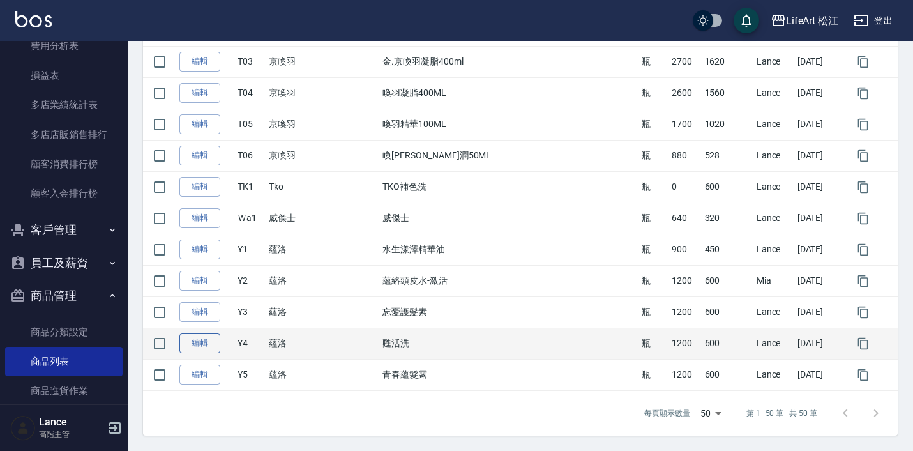
click at [209, 343] on link "編輯" at bounding box center [199, 343] width 41 height 20
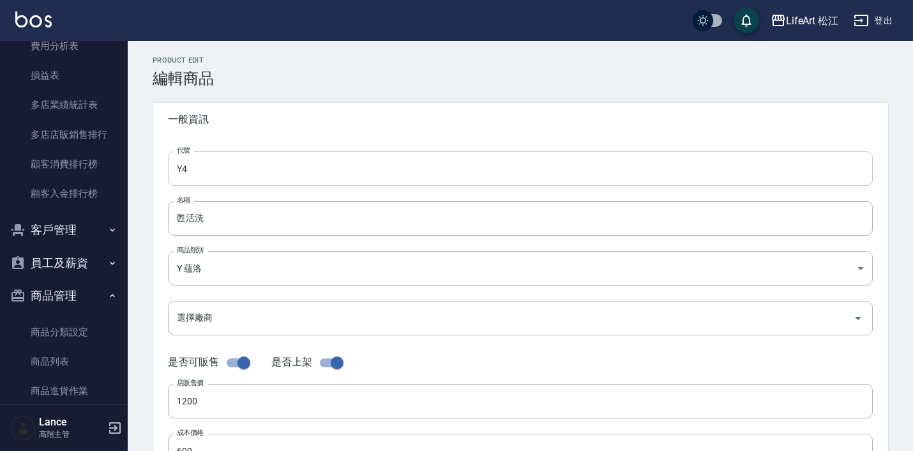
type input "Y4"
type input "甦活洗"
type input "52b868ce-8744-44bd-a3e9-7eea119139f9"
type input "1200"
type input "600"
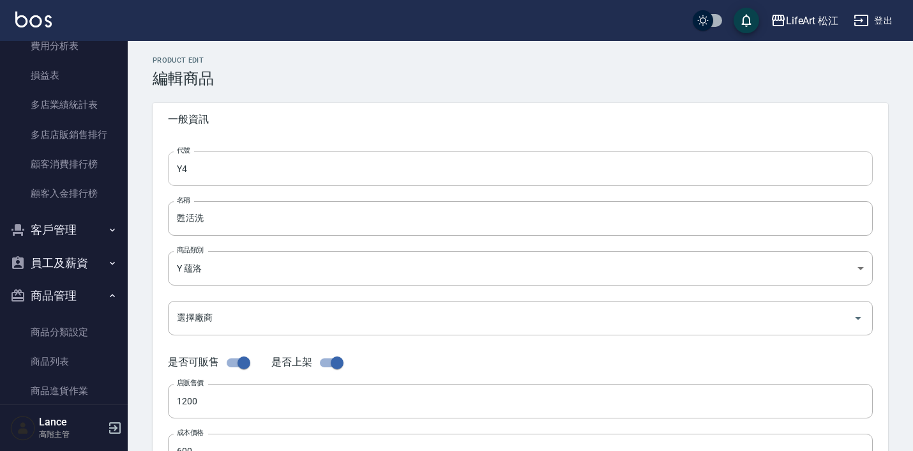
type input "600"
type input "瓶"
type input "FALSE"
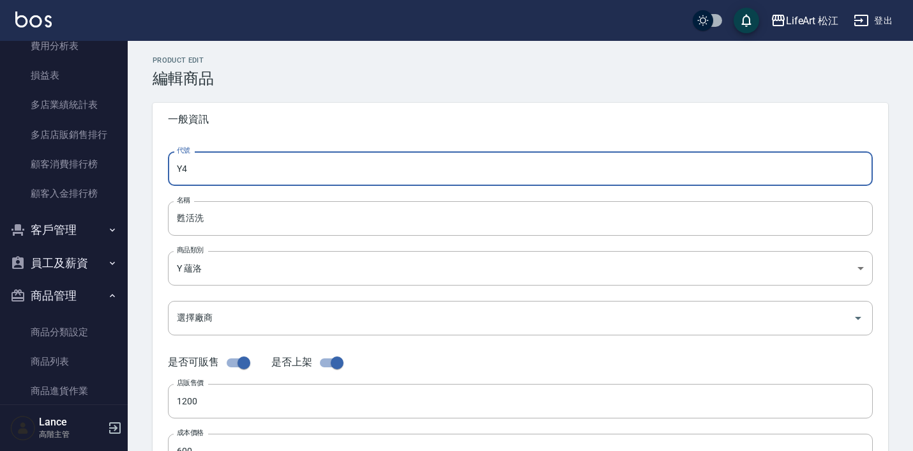
click at [303, 161] on input "Y4" at bounding box center [520, 168] width 705 height 34
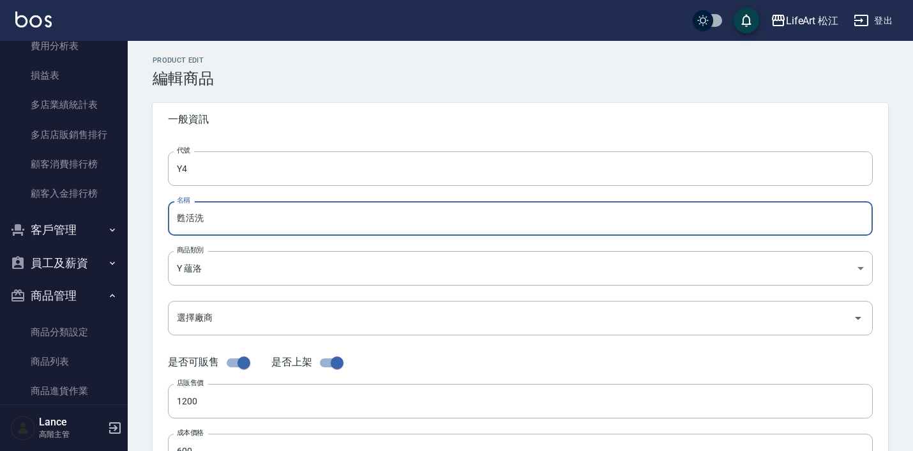
click at [284, 211] on input "甦活洗" at bounding box center [520, 218] width 705 height 34
drag, startPoint x: 259, startPoint y: 227, endPoint x: 204, endPoint y: 222, distance: 55.1
click at [204, 222] on input "甦活洗" at bounding box center [520, 218] width 705 height 34
paste input "青春蘊髮露"
drag, startPoint x: 216, startPoint y: 220, endPoint x: 195, endPoint y: 219, distance: 20.5
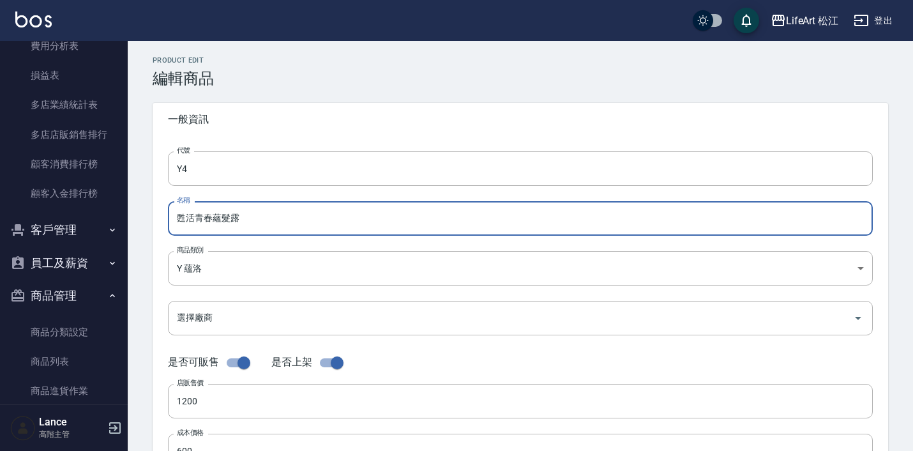
click at [195, 219] on input "甦活青春蘊髮露" at bounding box center [520, 218] width 705 height 34
drag, startPoint x: 246, startPoint y: 218, endPoint x: 152, endPoint y: 207, distance: 94.4
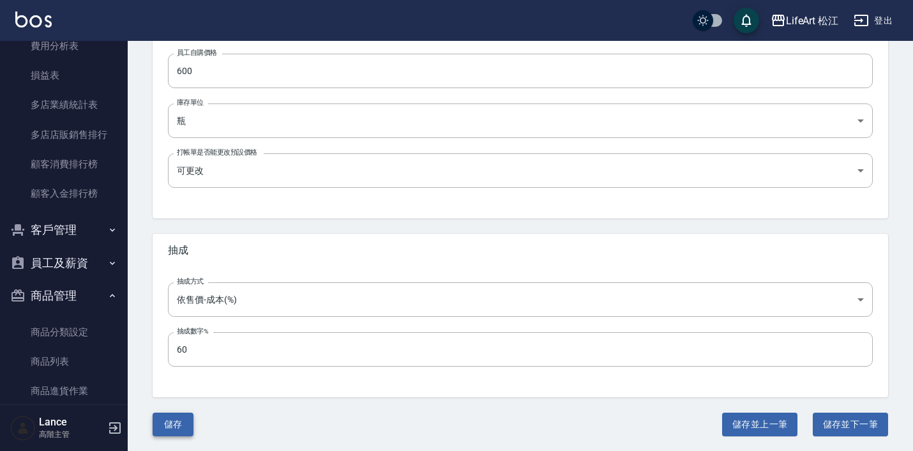
scroll to position [429, 0]
type input "甦活蘊髮露"
click at [181, 418] on button "儲存" at bounding box center [173, 425] width 41 height 24
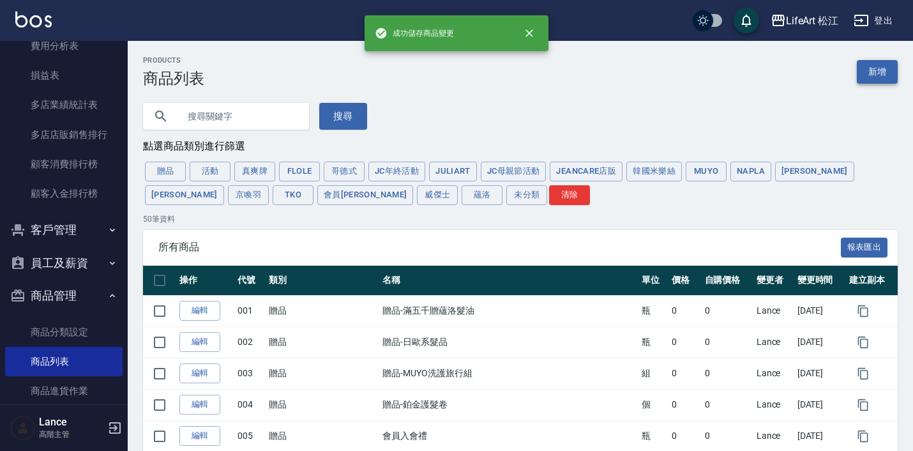
click at [887, 74] on link "新增" at bounding box center [876, 72] width 41 height 24
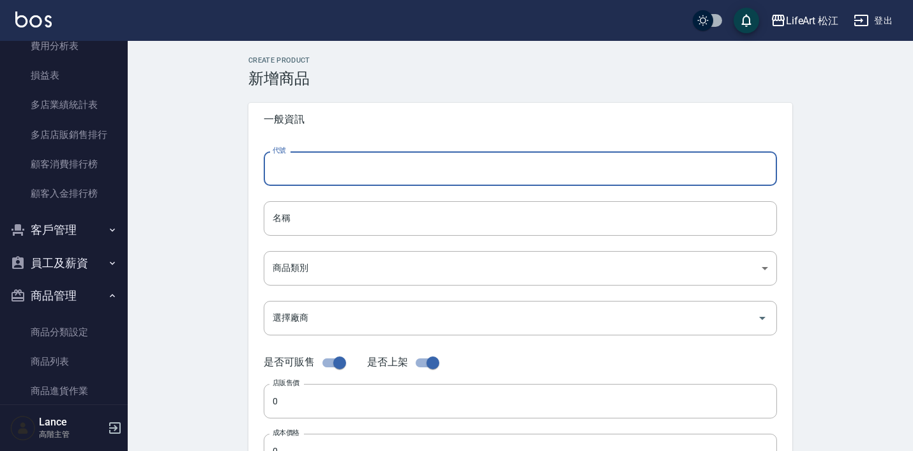
click at [435, 180] on input "代號" at bounding box center [520, 168] width 513 height 34
type input "Y6"
click at [372, 233] on input "名稱" at bounding box center [520, 218] width 513 height 34
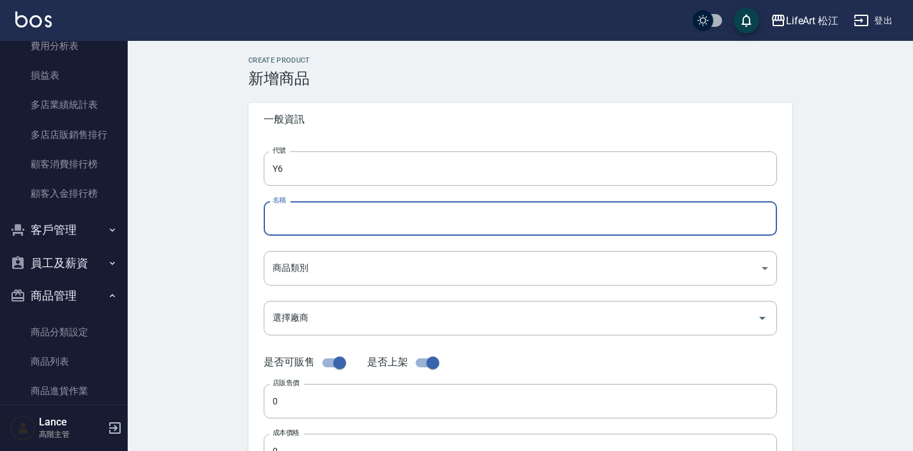
paste input "甦活蘊髮露"
type input "[PERSON_NAME]蘊髮露"
click at [327, 265] on body "LifeArt 松江 登出 櫃檯作業 打帳單 帳單列表 掛單列表 座位開單 營業儀表板 現金收支登錄 高階收支登錄 材料自購登錄 每日結帳 排班表 現場電腦打…" at bounding box center [456, 440] width 913 height 881
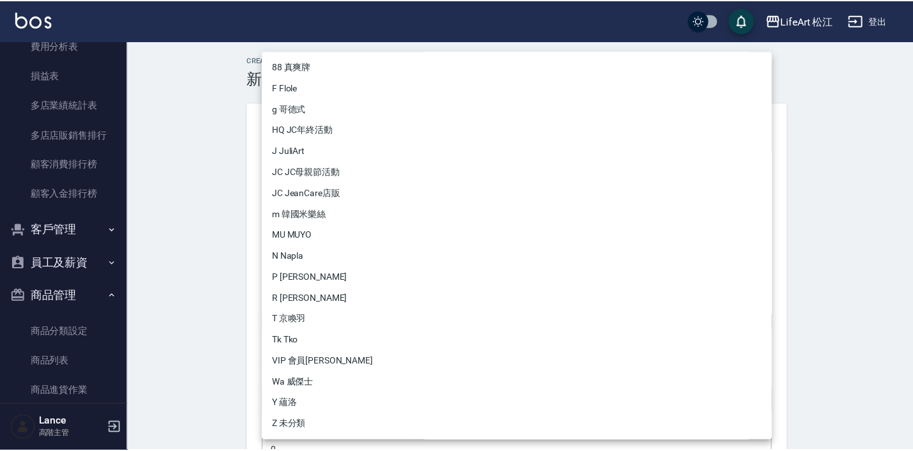
scroll to position [63, 0]
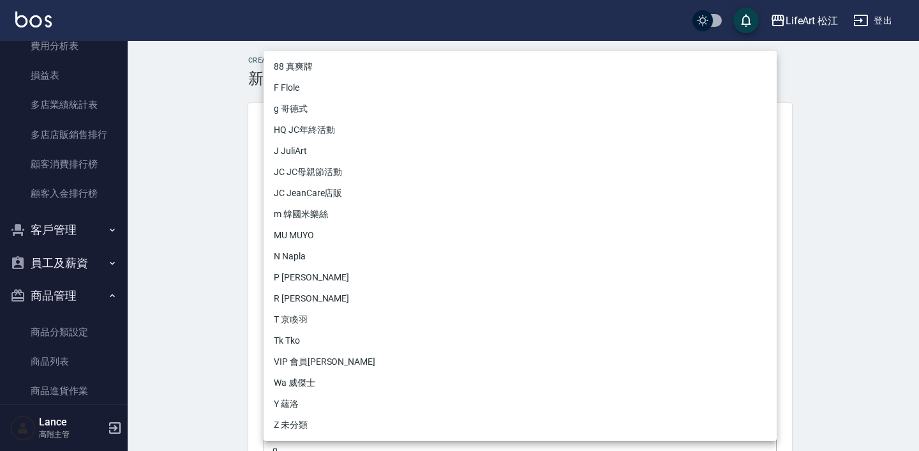
click at [330, 403] on li "Y 蘊洛" at bounding box center [520, 403] width 513 height 21
type input "52b868ce-8744-44bd-a3e9-7eea119139f9"
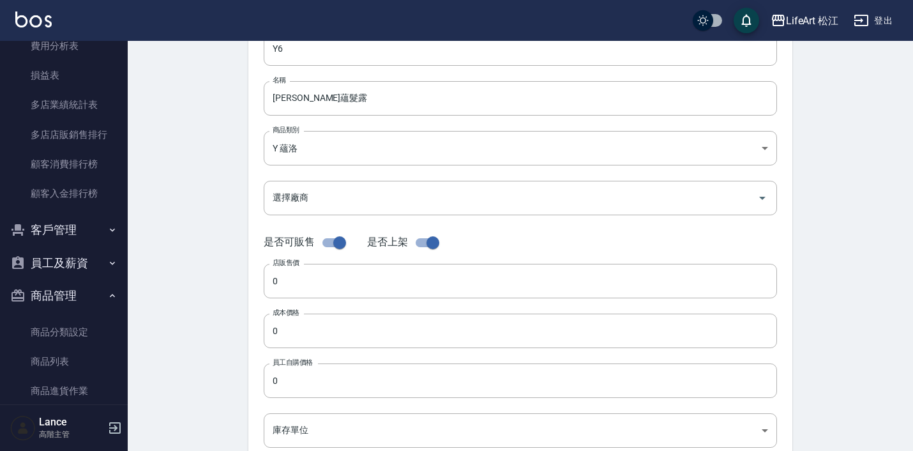
scroll to position [133, 0]
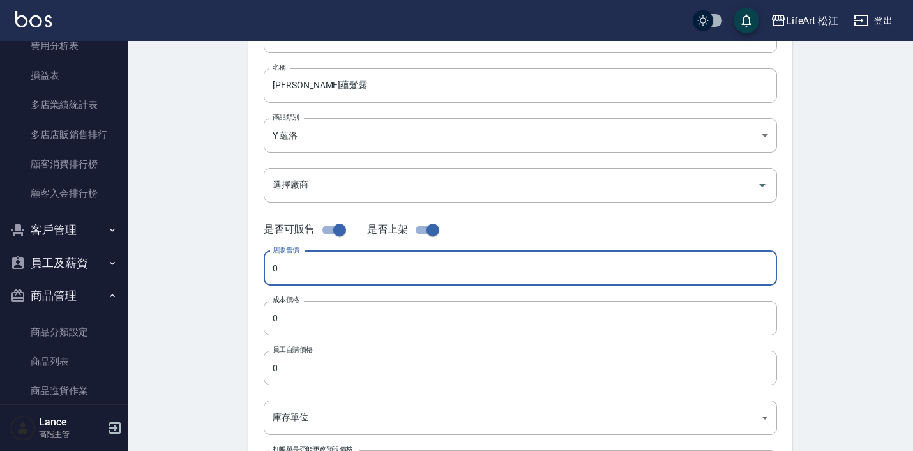
click at [340, 265] on input "0" at bounding box center [520, 268] width 513 height 34
type input "1200"
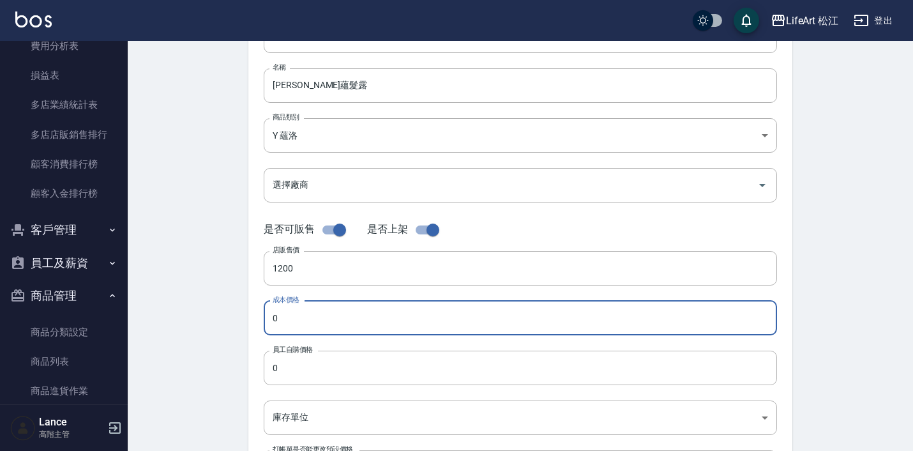
click at [334, 312] on input "0" at bounding box center [520, 318] width 513 height 34
type input "060"
type input "600"
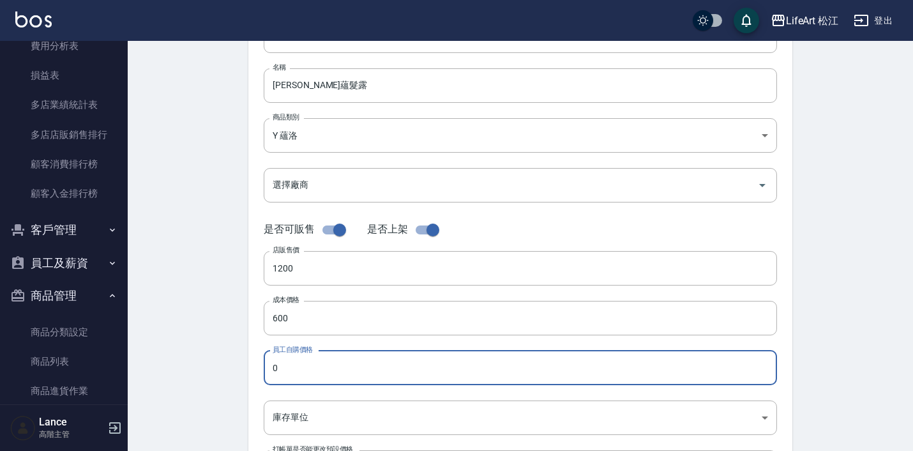
click at [317, 371] on input "0" at bounding box center [520, 367] width 513 height 34
type input "600"
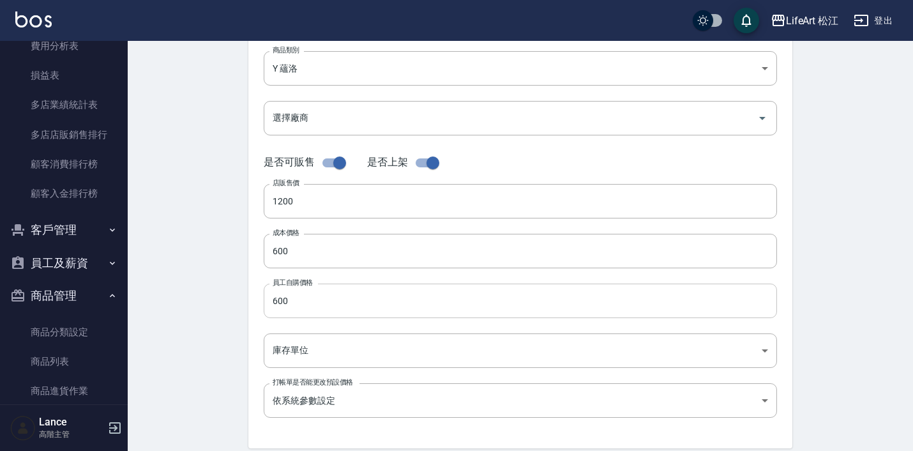
scroll to position [228, 0]
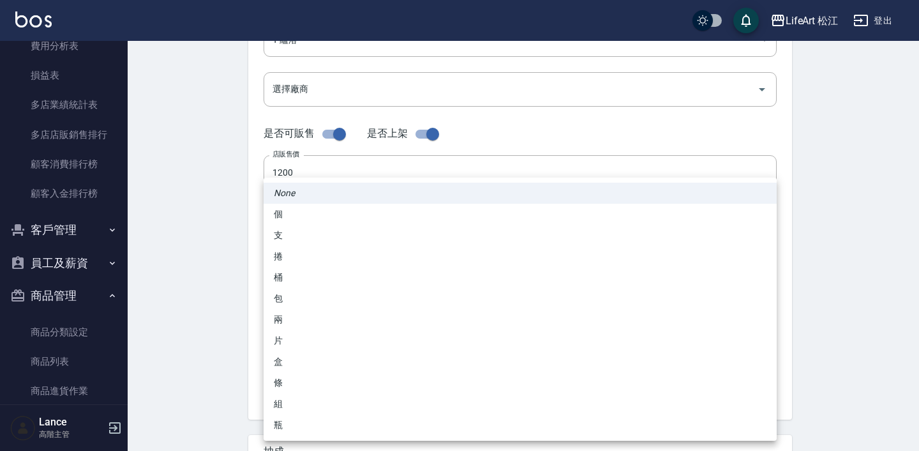
click at [315, 328] on body "LifeArt 松江 登出 櫃檯作業 打帳單 帳單列表 掛單列表 座位開單 營業儀表板 現金收支登錄 高階收支登錄 材料自購登錄 每日結帳 排班表 現場電腦打…" at bounding box center [459, 212] width 919 height 881
click at [319, 424] on li "瓶" at bounding box center [520, 424] width 513 height 21
type input "瓶"
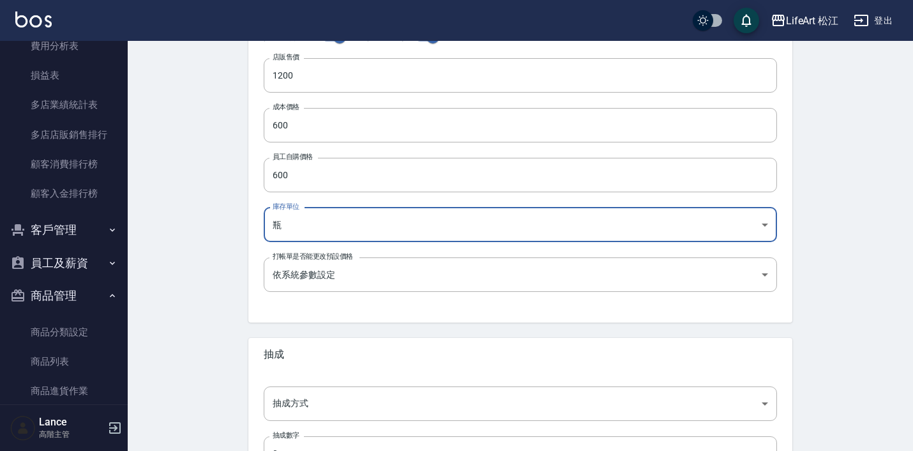
scroll to position [326, 0]
click at [349, 285] on body "LifeArt 松江 登出 櫃檯作業 打帳單 帳單列表 掛單列表 座位開單 營業儀表板 現金收支登錄 高階收支登錄 材料自購登錄 每日結帳 排班表 現場電腦打…" at bounding box center [459, 114] width 919 height 881
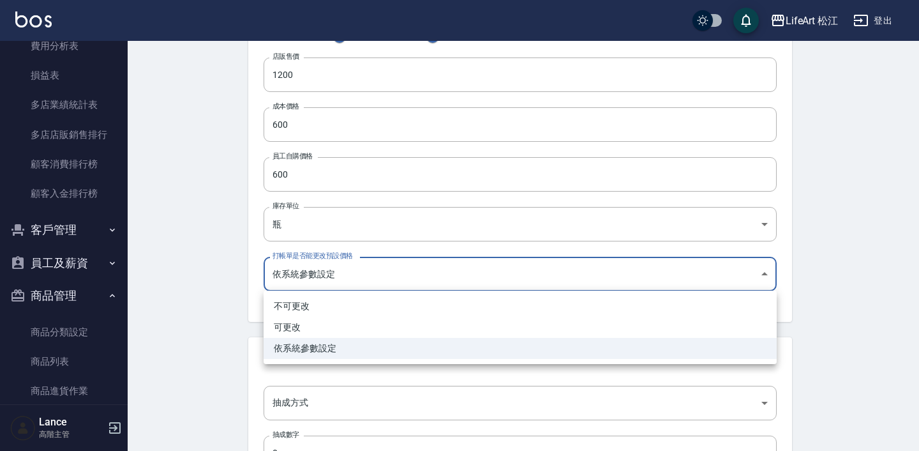
click at [348, 327] on li "可更改" at bounding box center [520, 327] width 513 height 21
type input "FALSE"
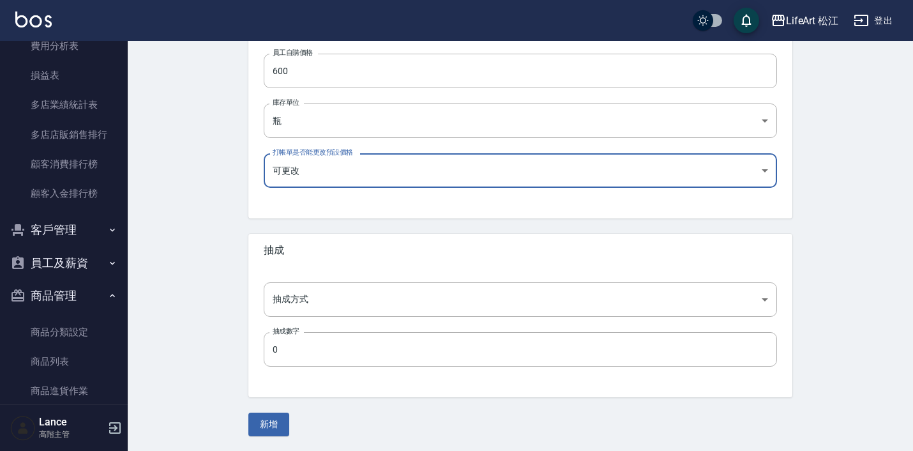
scroll to position [429, 0]
click at [362, 306] on body "LifeArt 松江 登出 櫃檯作業 打帳單 帳單列表 掛單列表 座位開單 營業儀表板 現金收支登錄 高階收支登錄 材料自購登錄 每日結帳 排班表 現場電腦打…" at bounding box center [456, 11] width 913 height 881
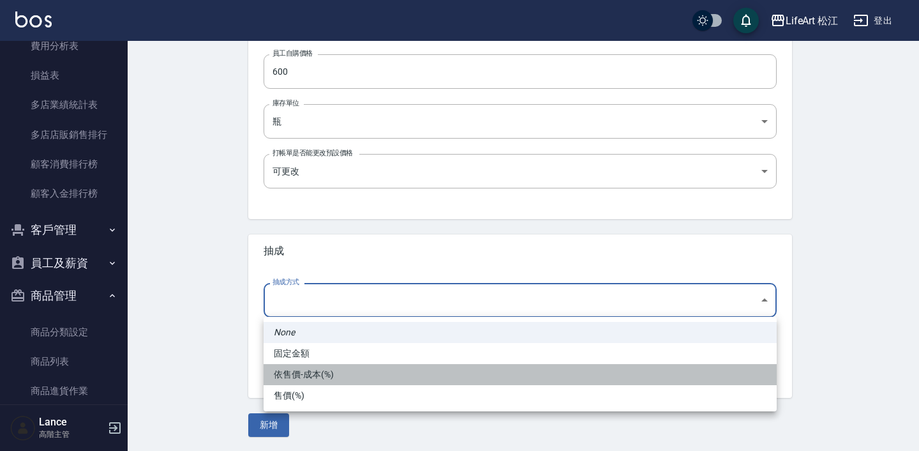
click at [350, 372] on li "依售價-成本(%)" at bounding box center [520, 374] width 513 height 21
type input "byCost"
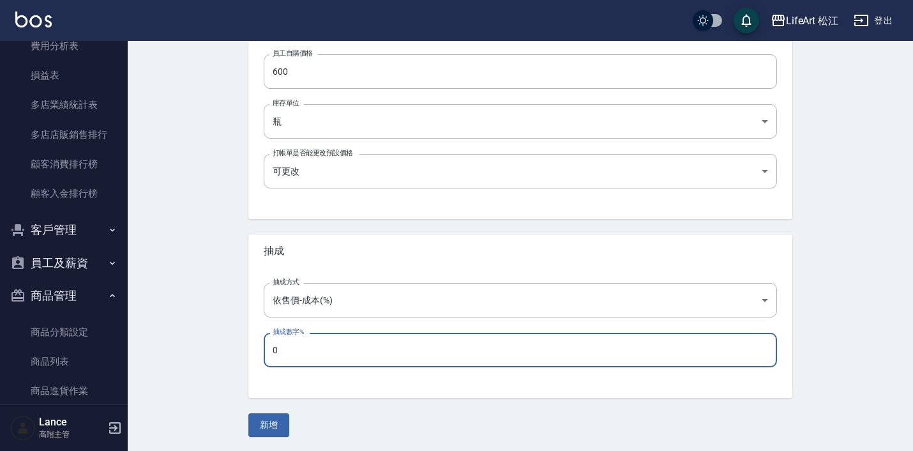
click at [350, 355] on input "0" at bounding box center [520, 350] width 513 height 34
type input "60"
click at [273, 424] on button "新增" at bounding box center [268, 425] width 41 height 24
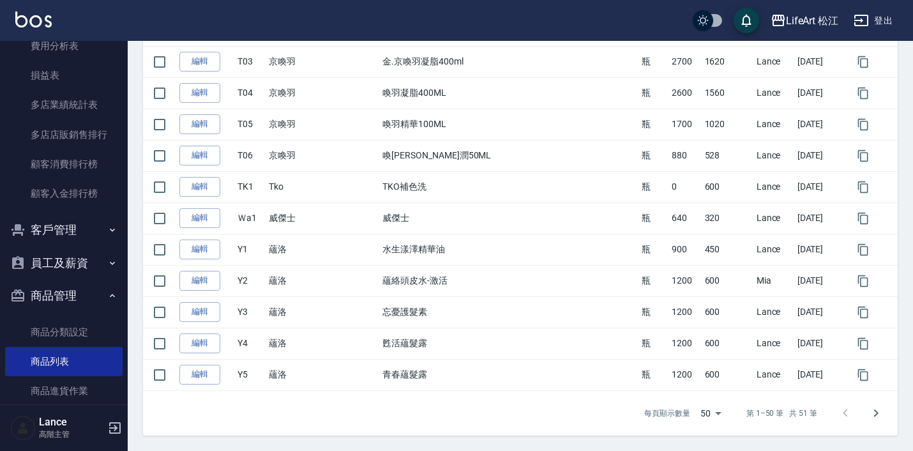
scroll to position [1469, 0]
click at [878, 414] on icon "Go to next page" at bounding box center [875, 412] width 15 height 15
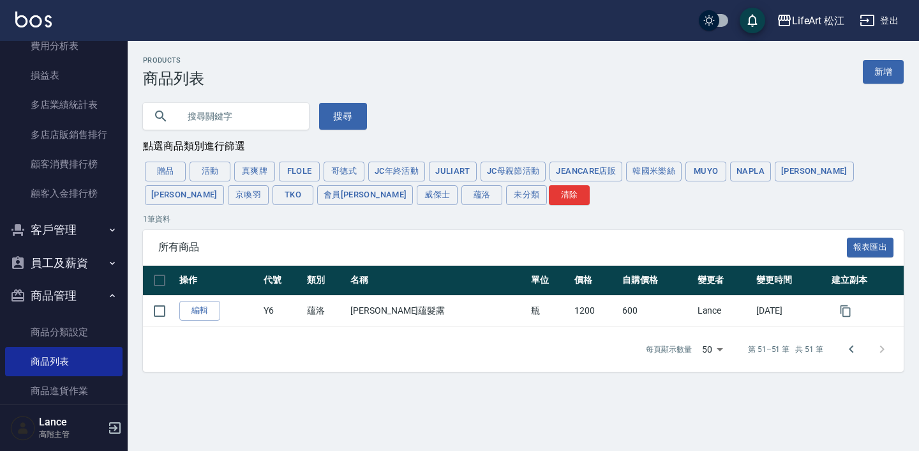
scroll to position [0, 0]
click at [887, 73] on link "新增" at bounding box center [883, 72] width 41 height 24
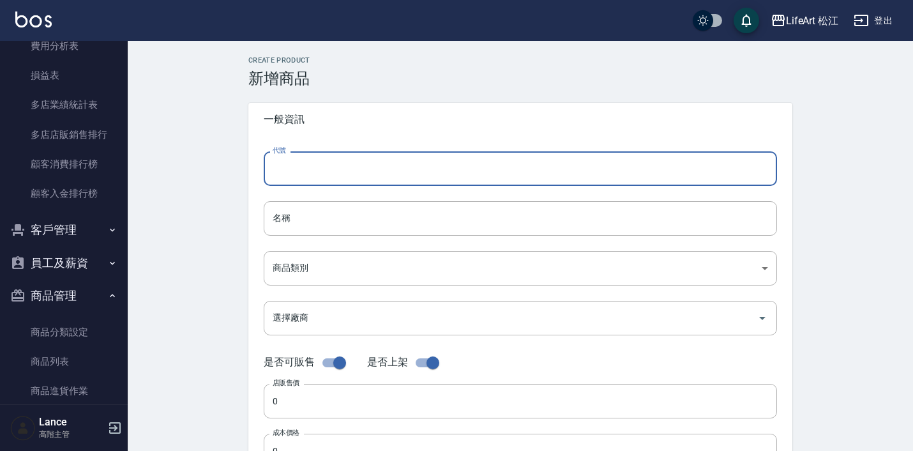
click at [390, 174] on input "代號" at bounding box center [520, 168] width 513 height 34
type input "Ｙ"
type input "y"
type input "Y7"
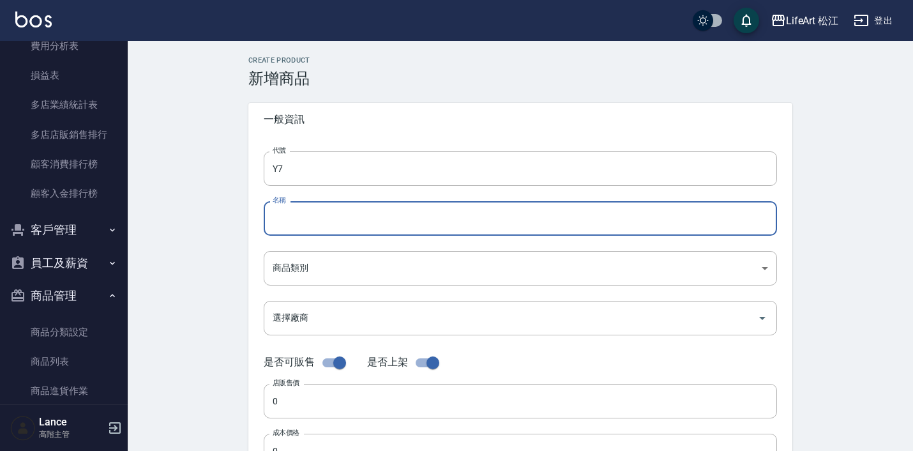
click at [355, 229] on input "名稱" at bounding box center [520, 218] width 513 height 34
paste input "甦活蘊髮露"
type input "淨化蘊髮露"
click at [350, 262] on body "LifeArt 松江 登出 櫃檯作業 打帳單 帳單列表 掛單列表 座位開單 營業儀表板 現金收支登錄 高階收支登錄 材料自購登錄 每日結帳 排班表 現場電腦打…" at bounding box center [459, 440] width 919 height 881
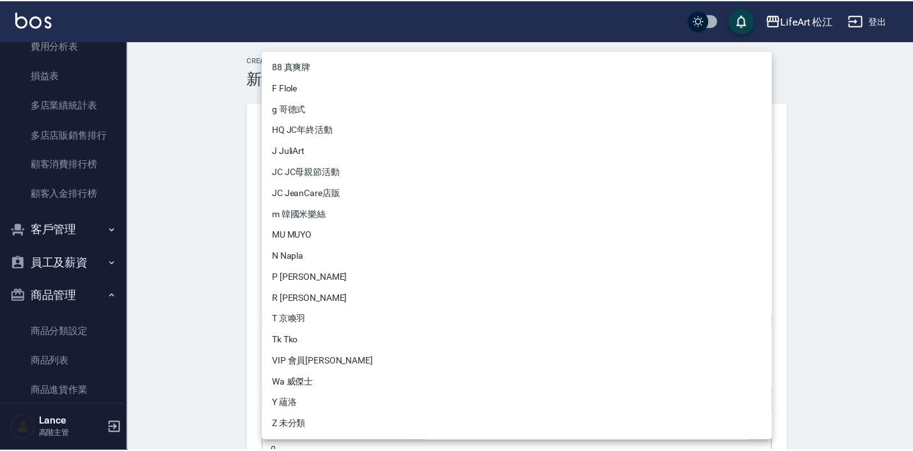
scroll to position [63, 0]
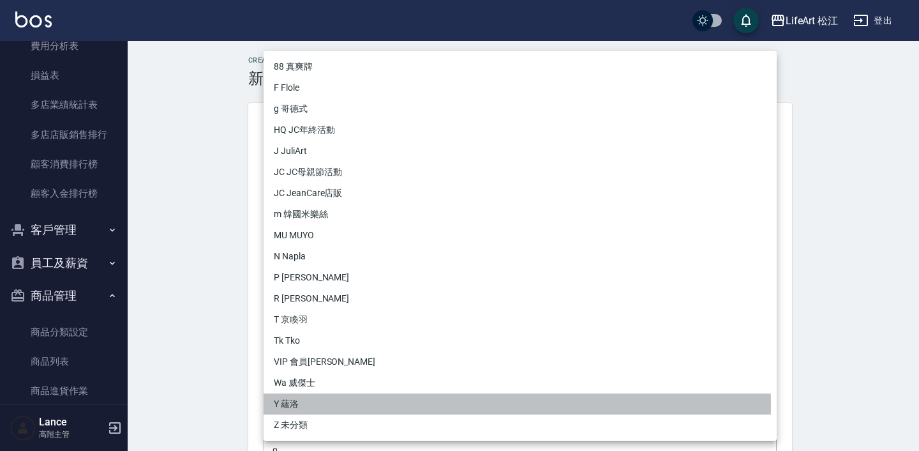
click at [320, 406] on li "Y 蘊洛" at bounding box center [520, 403] width 513 height 21
type input "52b868ce-8744-44bd-a3e9-7eea119139f9"
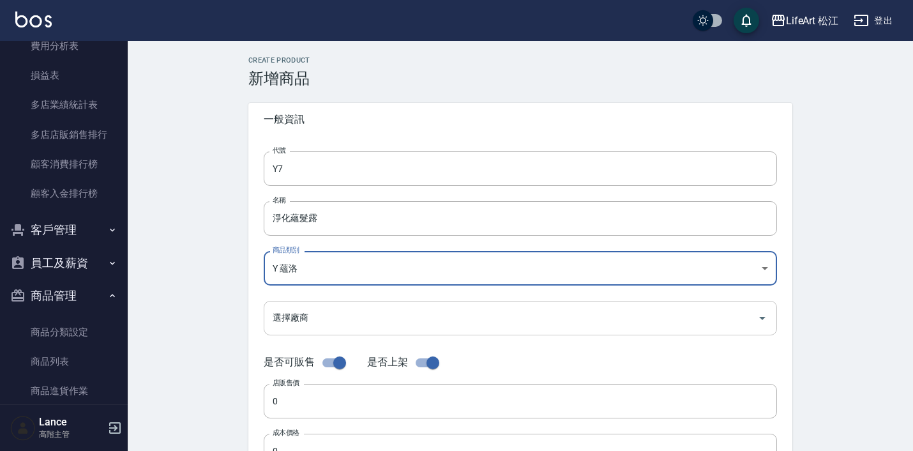
click at [350, 319] on input "選擇廠商" at bounding box center [510, 317] width 482 height 22
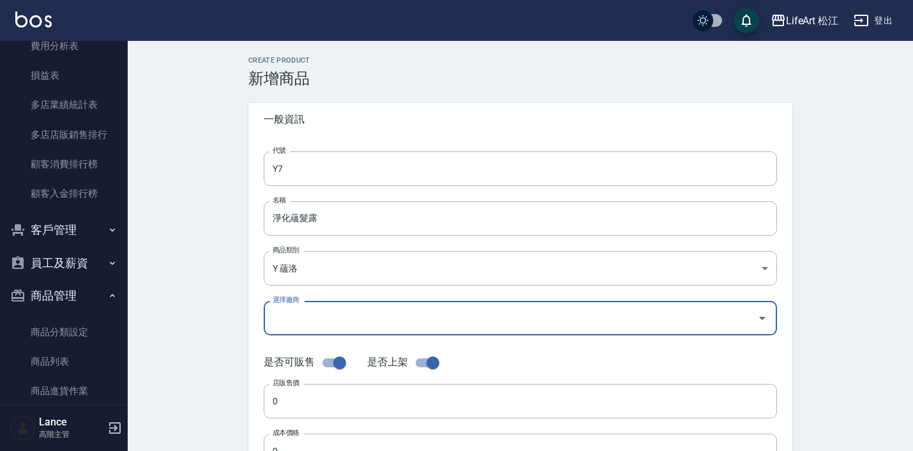
click at [348, 313] on input "選擇廠商" at bounding box center [510, 317] width 482 height 22
click at [334, 396] on input "0" at bounding box center [520, 401] width 513 height 34
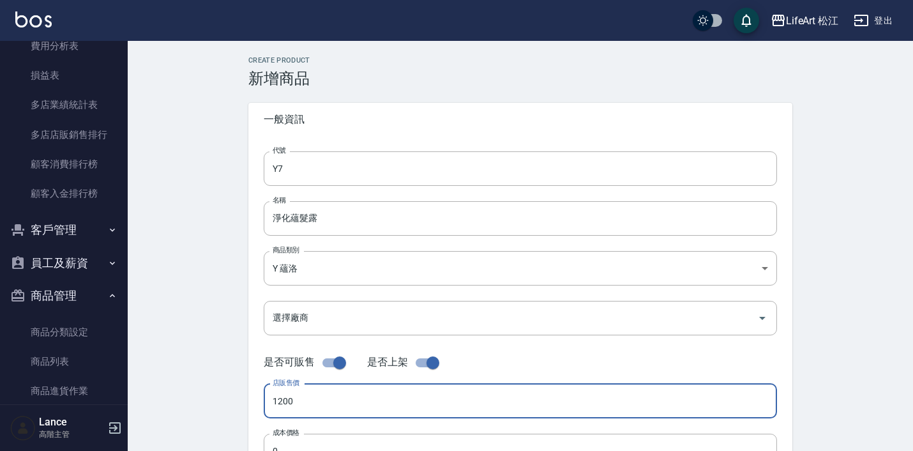
type input "1200"
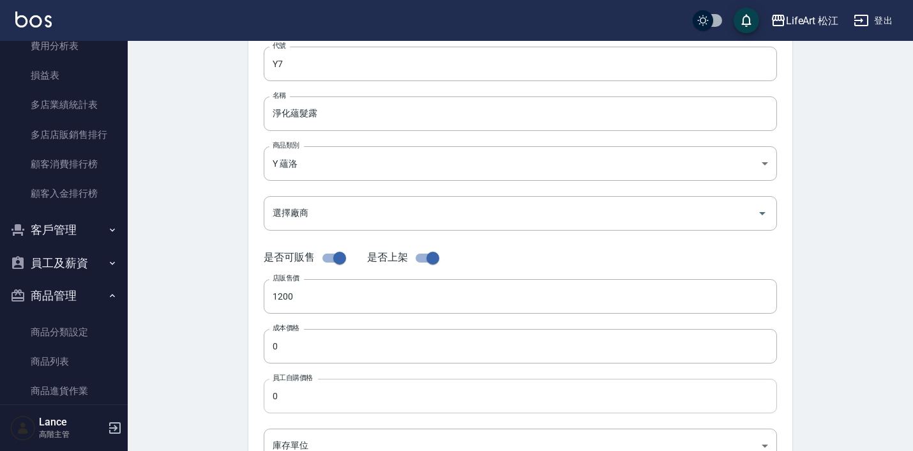
scroll to position [110, 0]
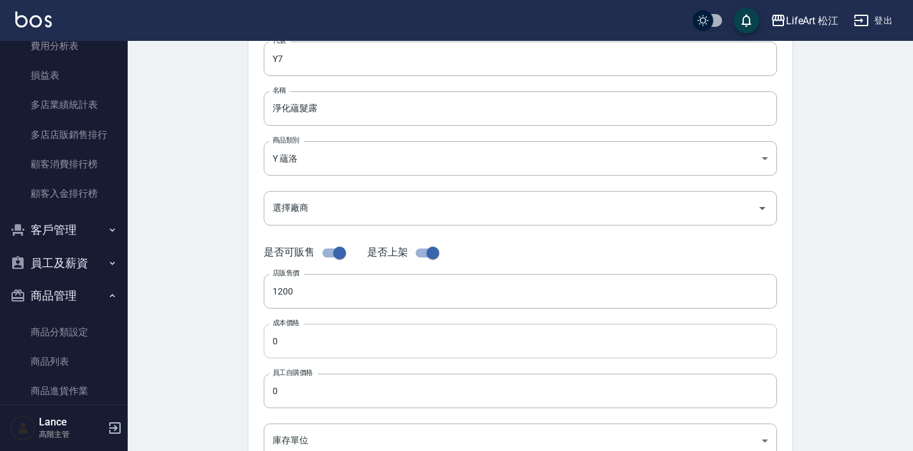
drag, startPoint x: 319, startPoint y: 350, endPoint x: 332, endPoint y: 332, distance: 22.5
click at [319, 350] on input "0" at bounding box center [520, 341] width 513 height 34
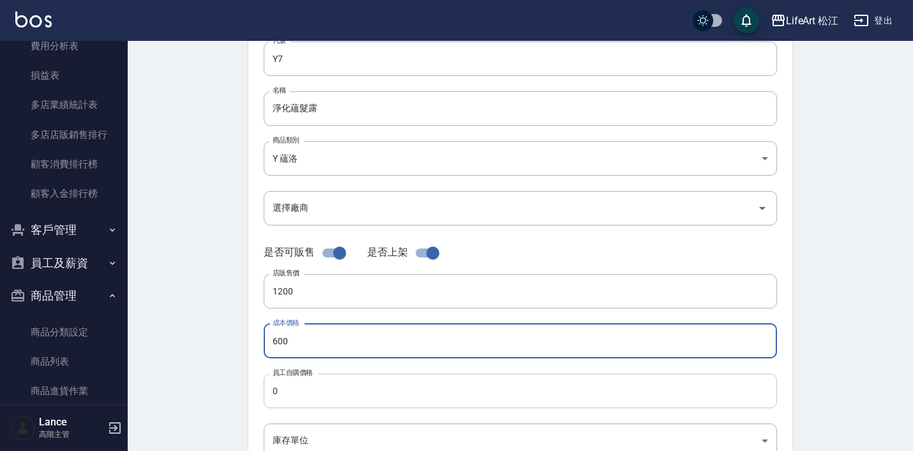
type input "600"
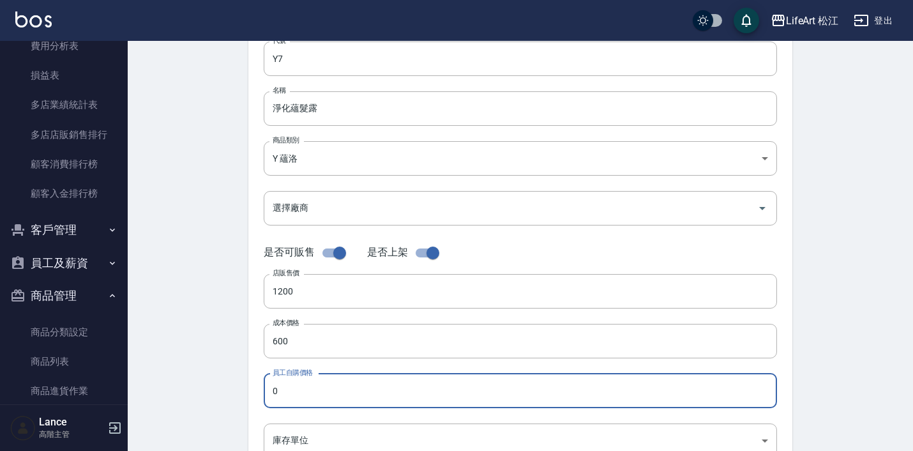
click at [316, 396] on input "0" at bounding box center [520, 390] width 513 height 34
type input "600"
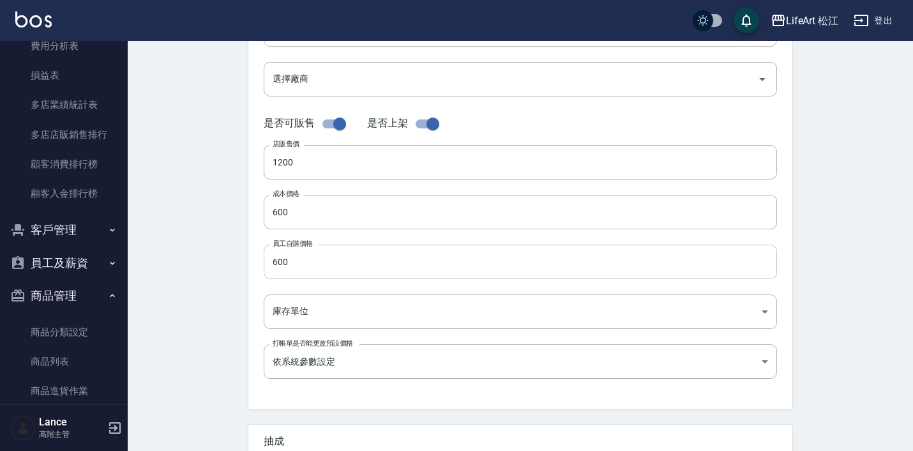
scroll to position [257, 0]
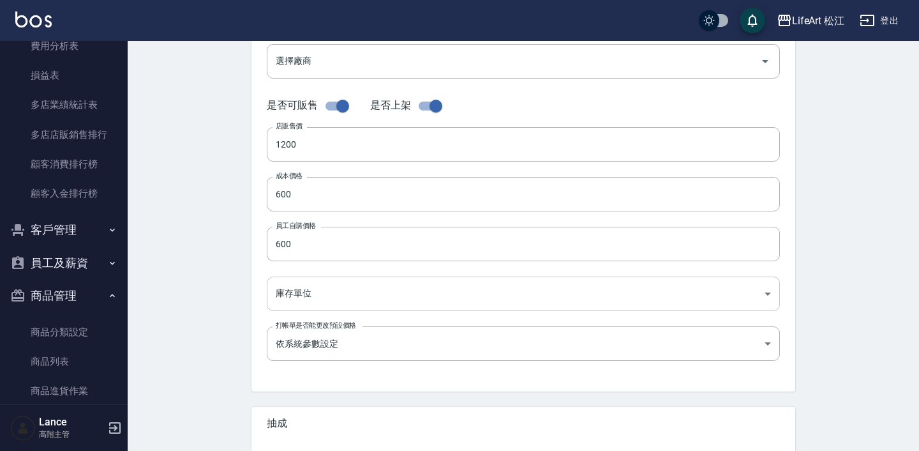
click at [334, 294] on body "LifeArt 松江 登出 櫃檯作業 打帳單 帳單列表 掛單列表 座位開單 營業儀表板 現金收支登錄 高階收支登錄 材料自購登錄 每日結帳 排班表 現場電腦打…" at bounding box center [459, 183] width 919 height 881
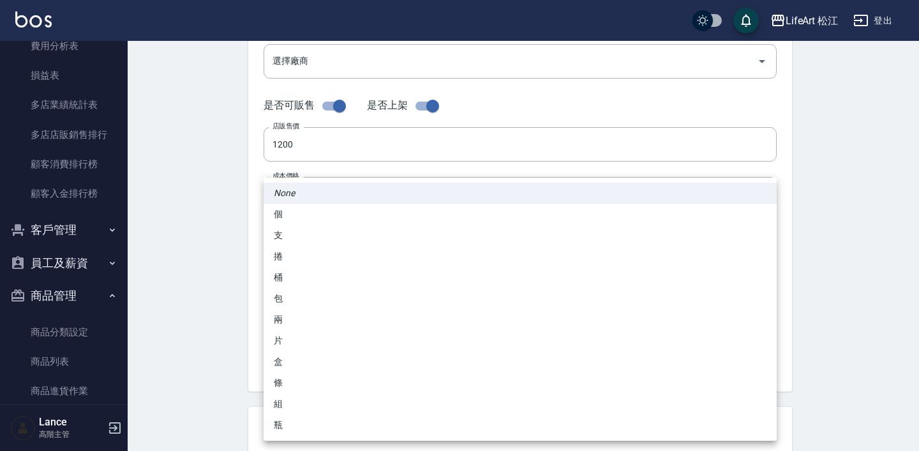
click at [332, 423] on li "瓶" at bounding box center [520, 424] width 513 height 21
type input "瓶"
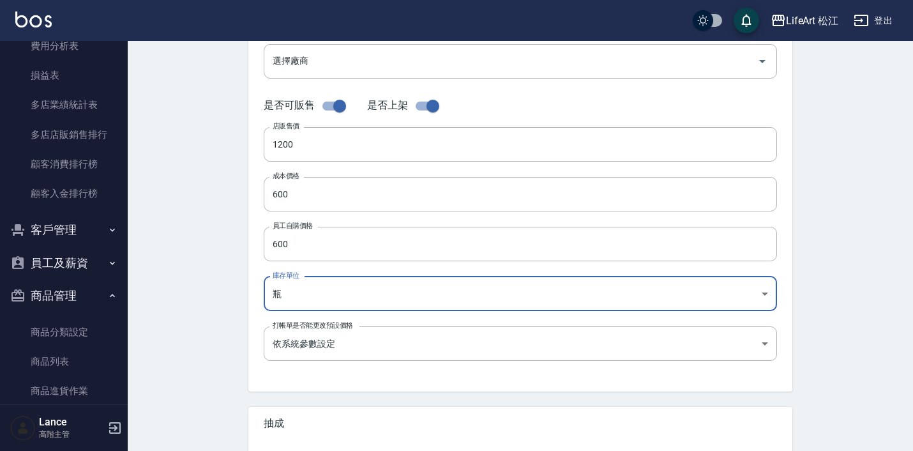
scroll to position [371, 0]
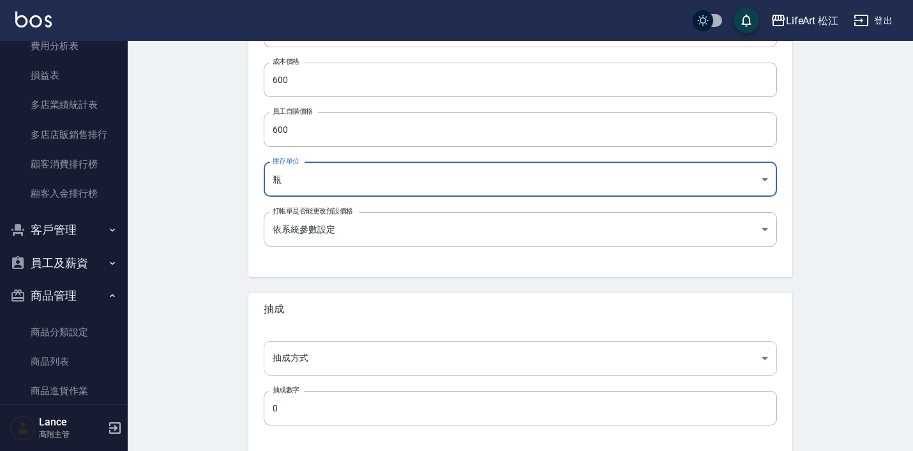
click at [355, 357] on body "LifeArt 松江 登出 櫃檯作業 打帳單 帳單列表 掛單列表 座位開單 營業儀表板 現金收支登錄 高階收支登錄 材料自購登錄 每日結帳 排班表 現場電腦打…" at bounding box center [456, 69] width 913 height 881
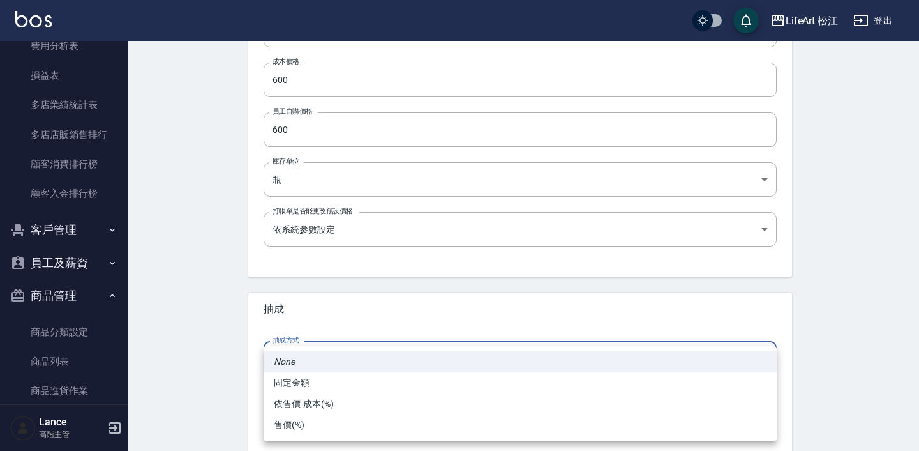
click at [347, 408] on li "依售價-成本(%)" at bounding box center [520, 403] width 513 height 21
type input "byCost"
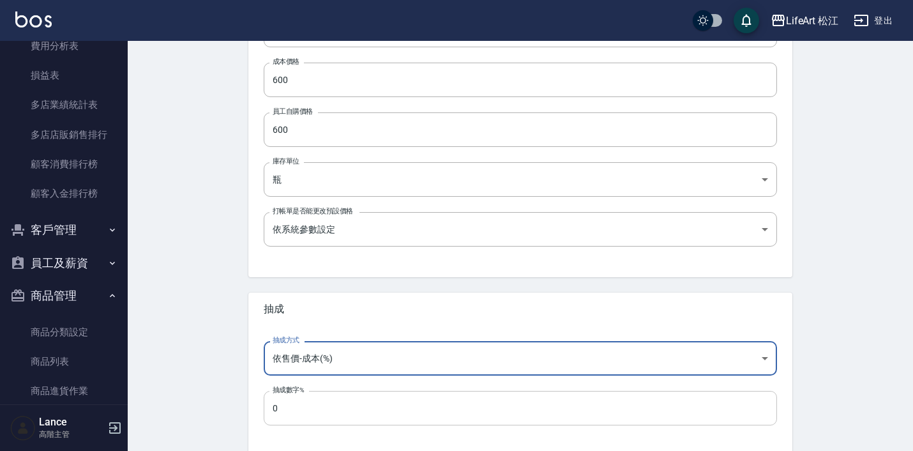
click at [345, 415] on input "0" at bounding box center [520, 408] width 513 height 34
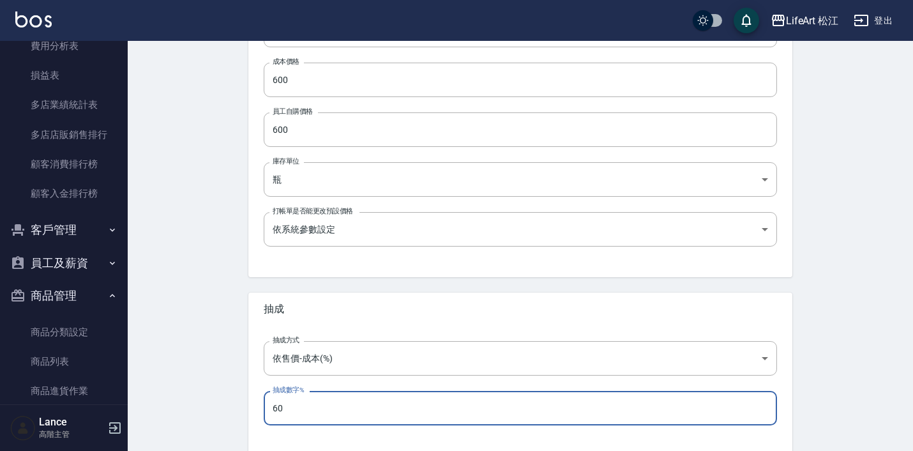
type input "60"
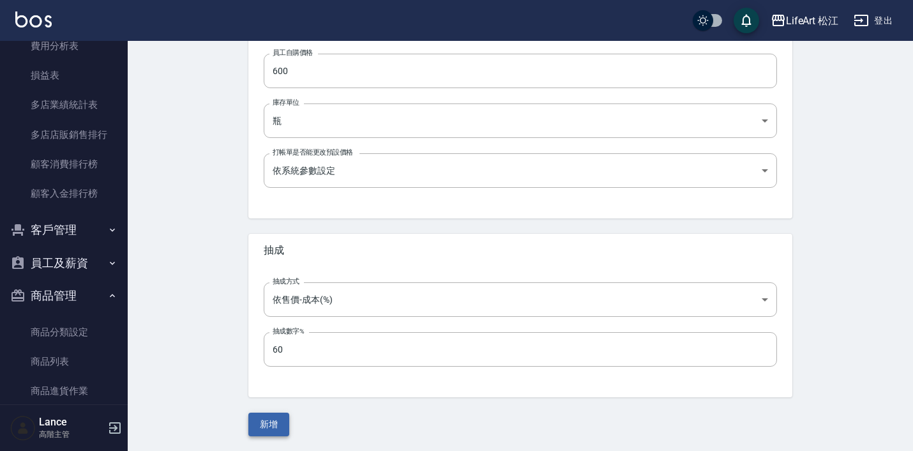
scroll to position [429, 0]
click at [250, 429] on button "新增" at bounding box center [268, 425] width 41 height 24
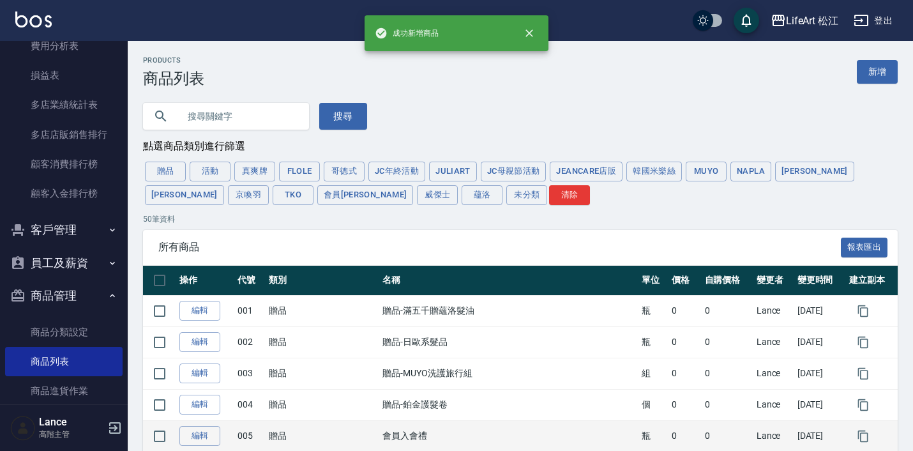
click at [265, 431] on td "005" at bounding box center [249, 435] width 31 height 31
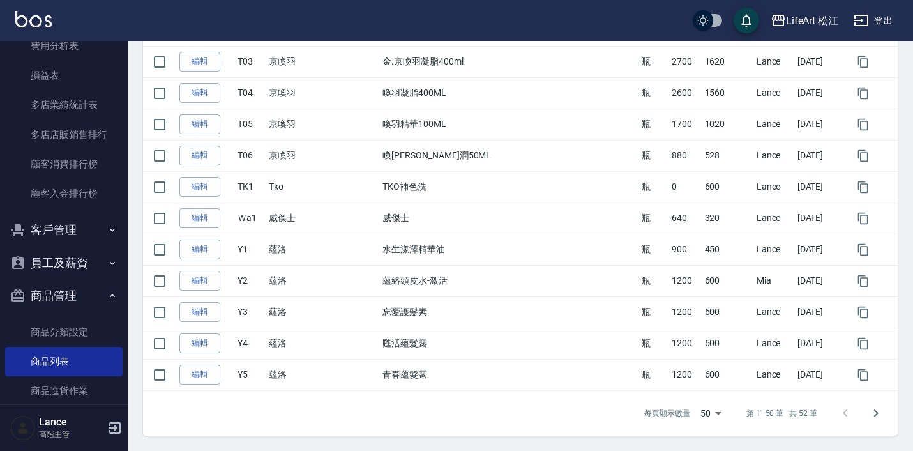
scroll to position [1469, 0]
click at [880, 414] on icon "Go to next page" at bounding box center [875, 412] width 15 height 15
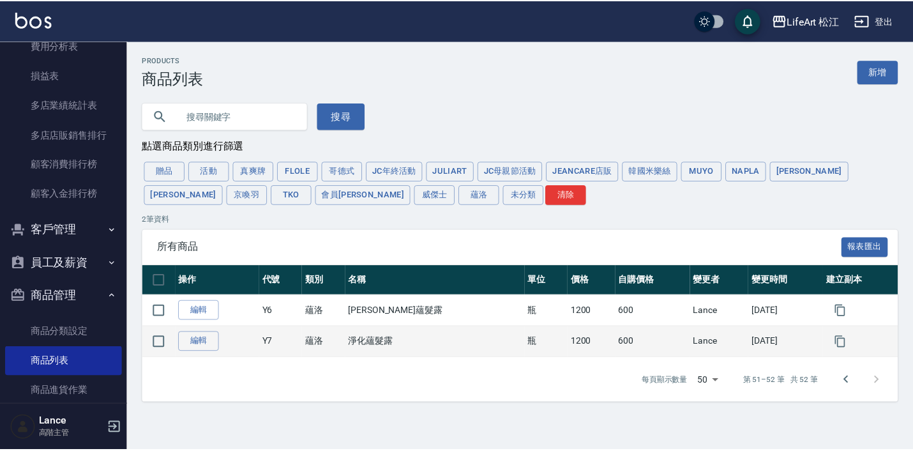
scroll to position [0, 0]
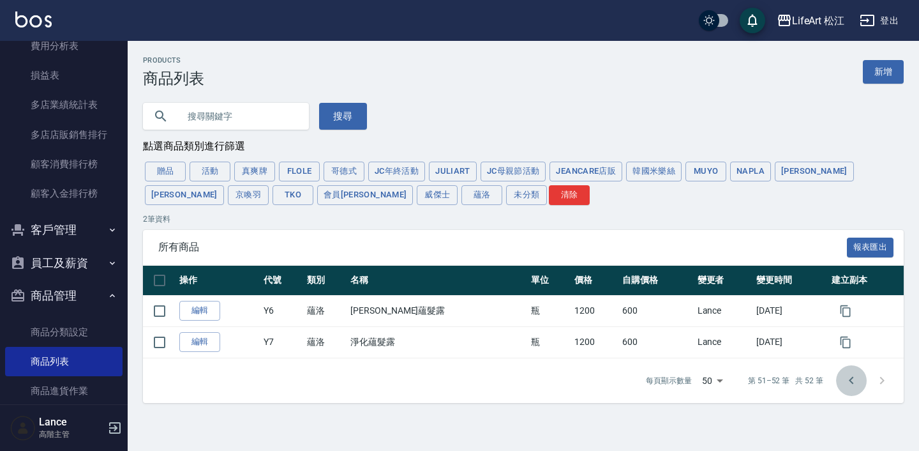
click at [844, 385] on icon "Go to previous page" at bounding box center [851, 380] width 15 height 15
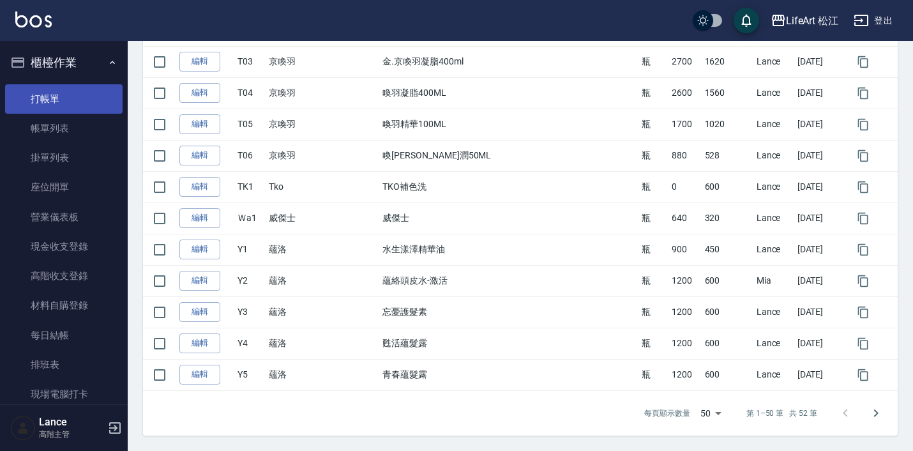
click at [73, 100] on link "打帳單" at bounding box center [63, 98] width 117 height 29
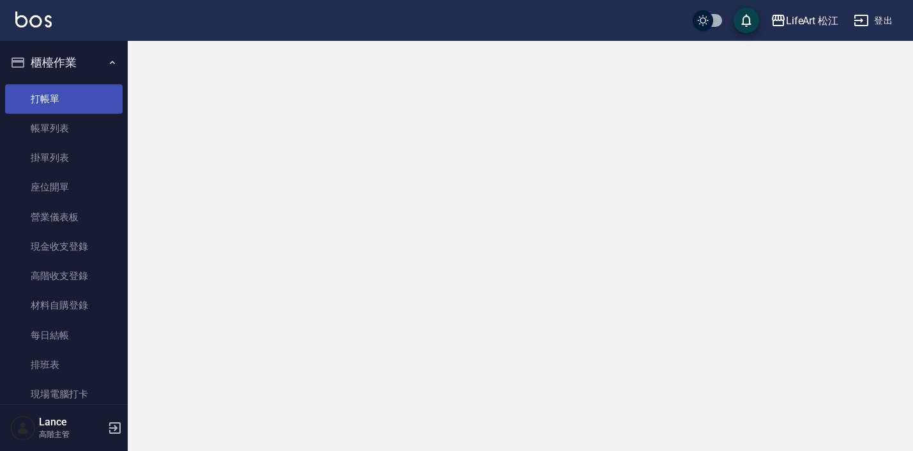
click at [73, 100] on link "打帳單" at bounding box center [63, 98] width 117 height 29
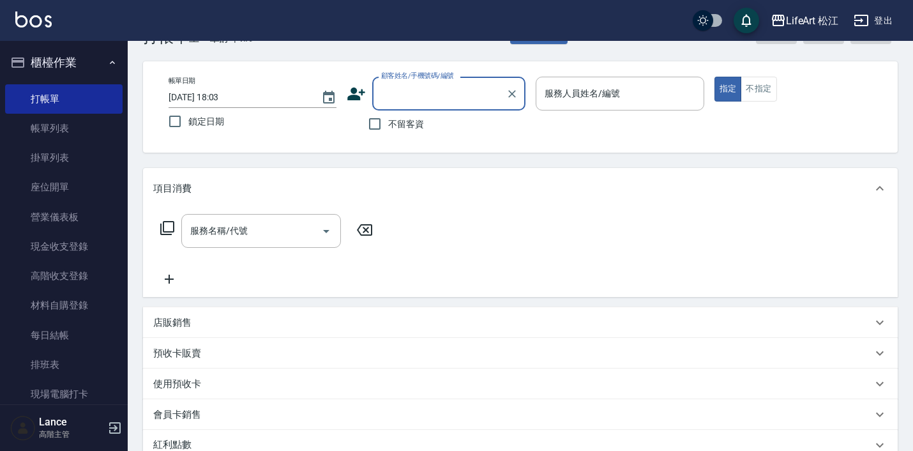
scroll to position [47, 0]
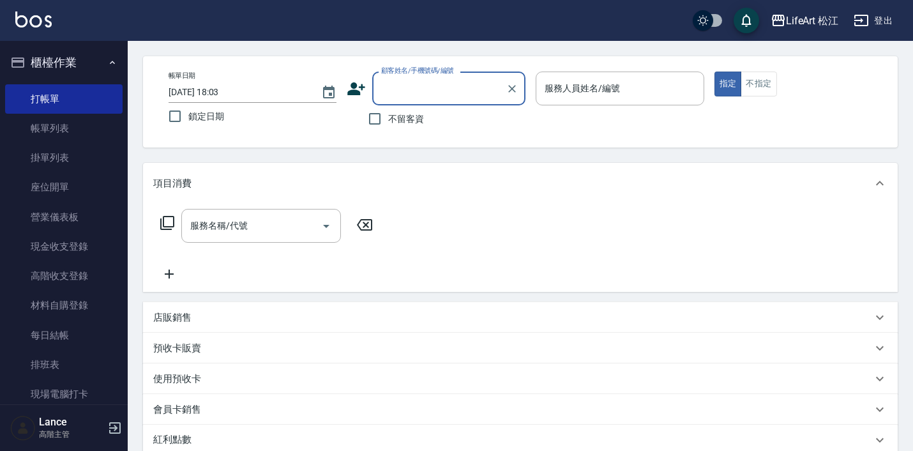
click at [168, 318] on p "店販銷售" at bounding box center [172, 317] width 38 height 13
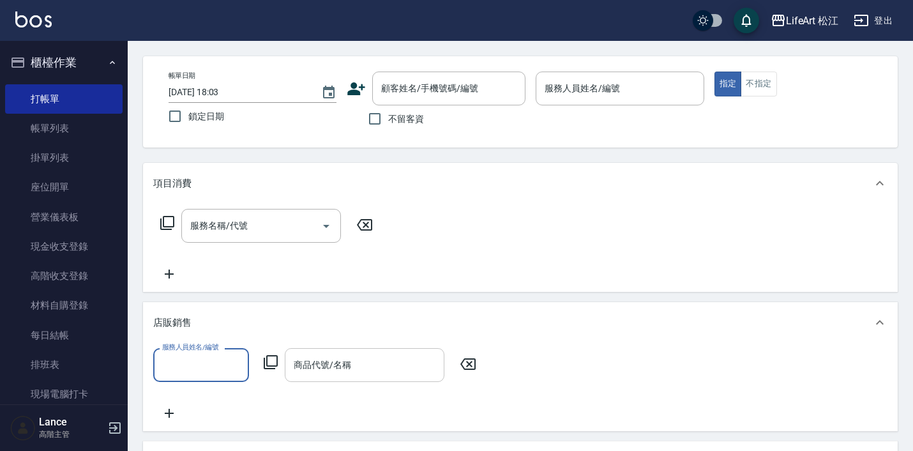
scroll to position [0, 0]
click at [348, 359] on input "商品代號/名稱" at bounding box center [364, 365] width 148 height 22
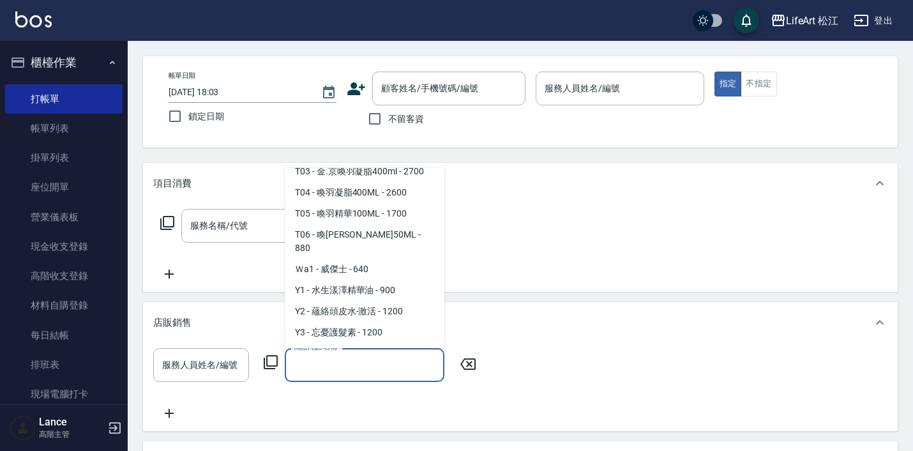
scroll to position [747, 0]
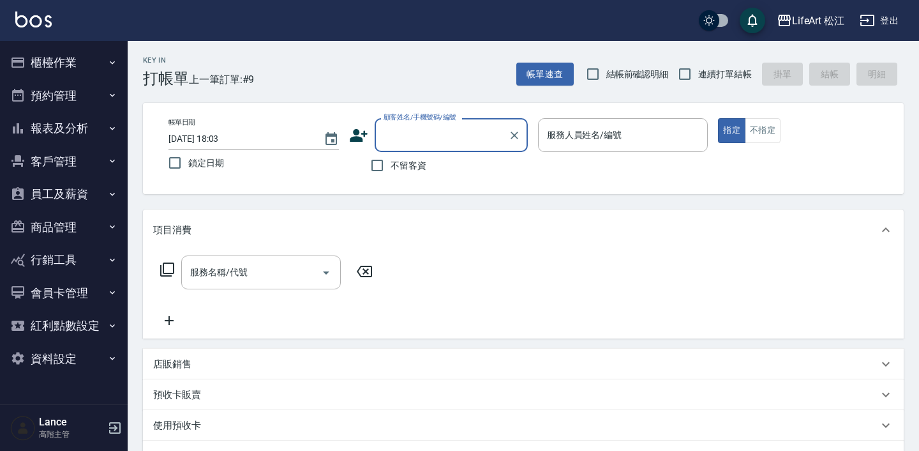
scroll to position [47, 0]
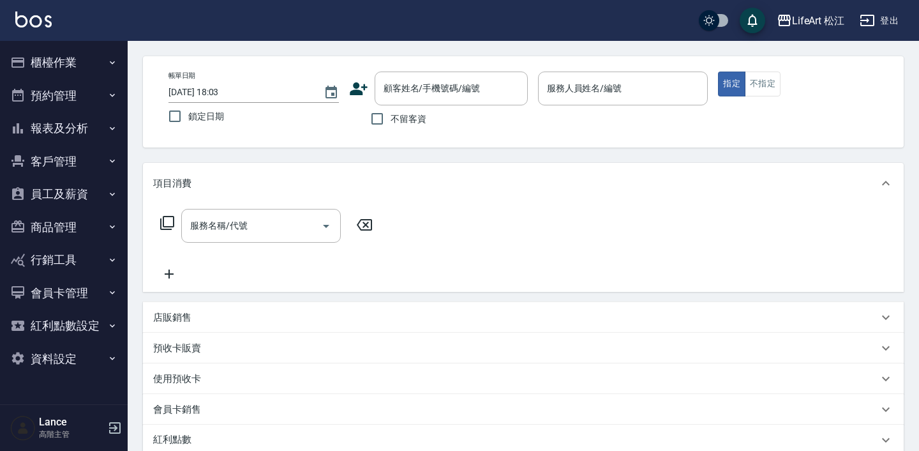
click at [166, 320] on p "店販銷售" at bounding box center [172, 317] width 38 height 13
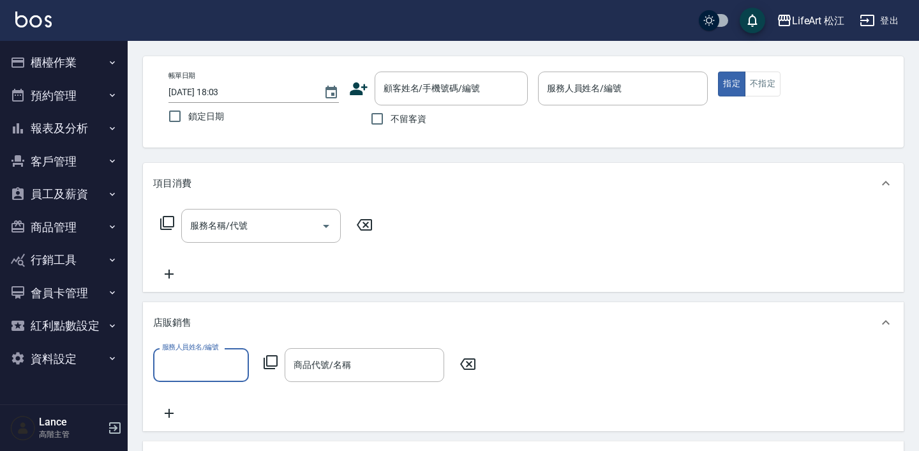
scroll to position [0, 0]
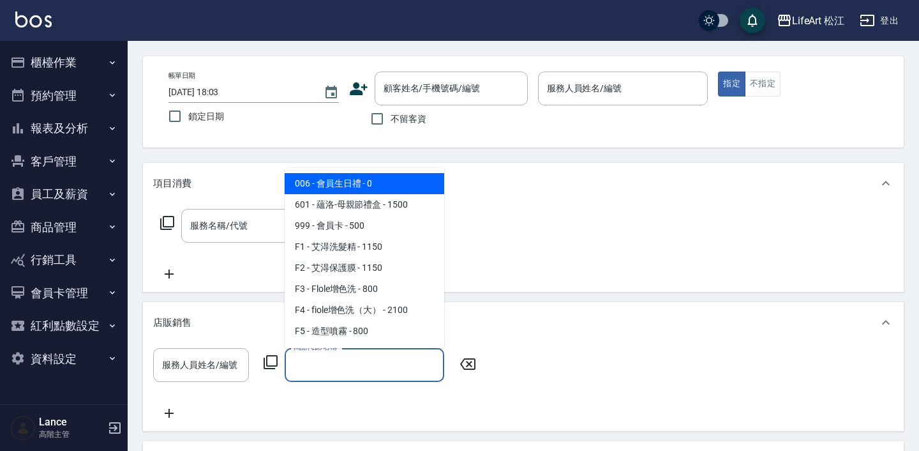
click at [359, 369] on input "商品代號/名稱" at bounding box center [364, 365] width 148 height 22
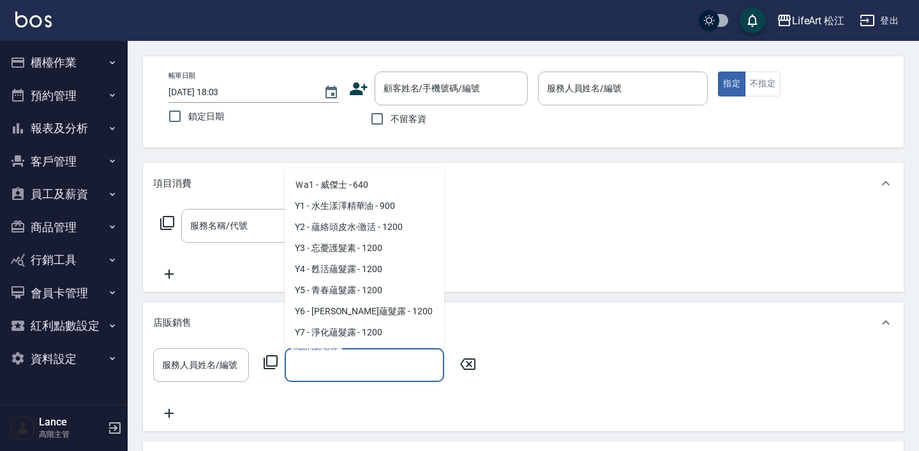
scroll to position [832, 0]
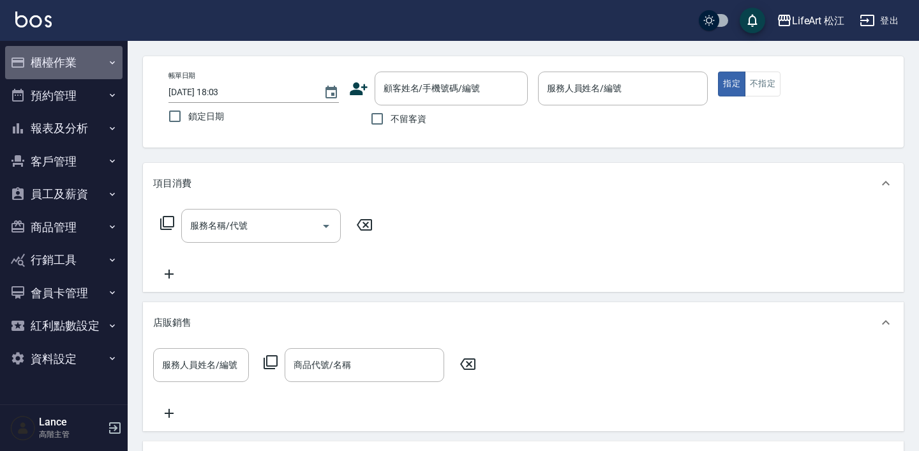
click at [80, 70] on button "櫃檯作業" at bounding box center [63, 62] width 117 height 33
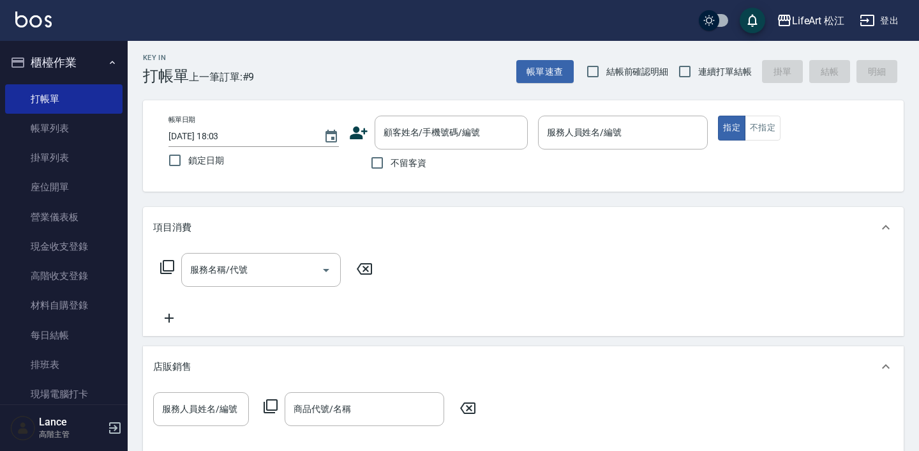
scroll to position [0, 0]
